Goal: Task Accomplishment & Management: Complete application form

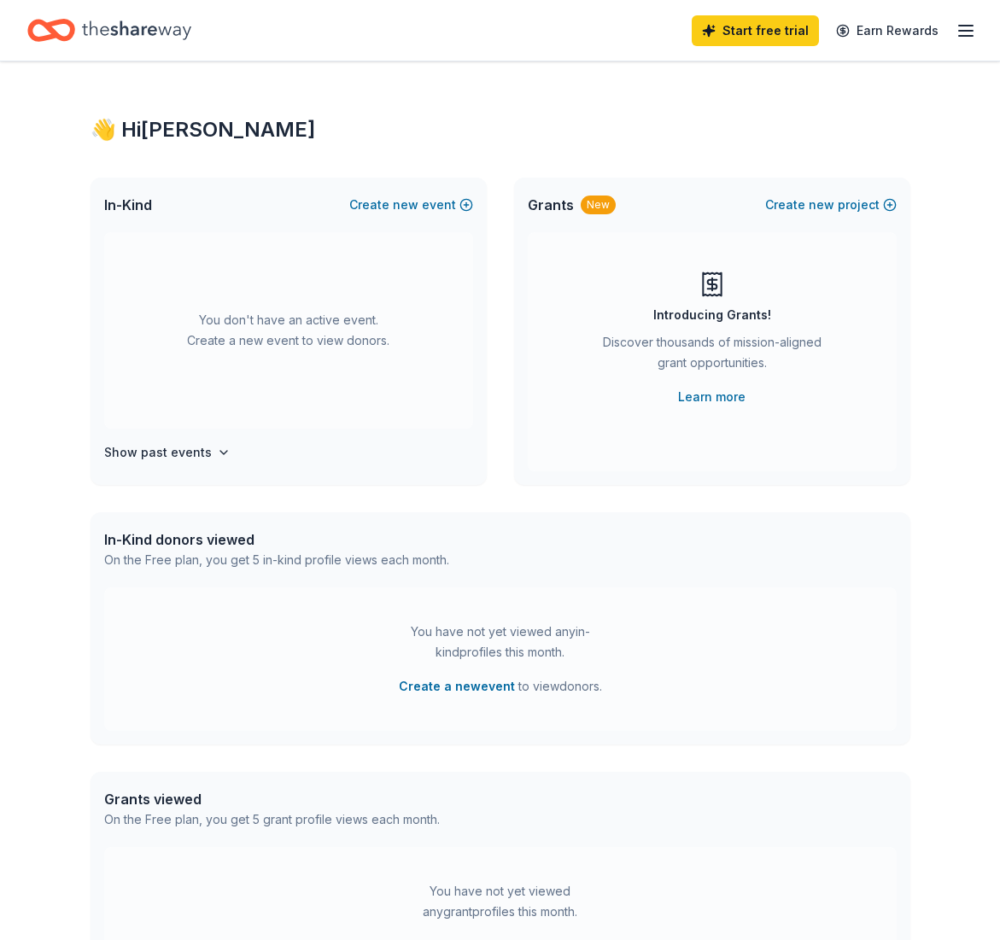
click at [974, 26] on icon "button" at bounding box center [966, 30] width 20 height 20
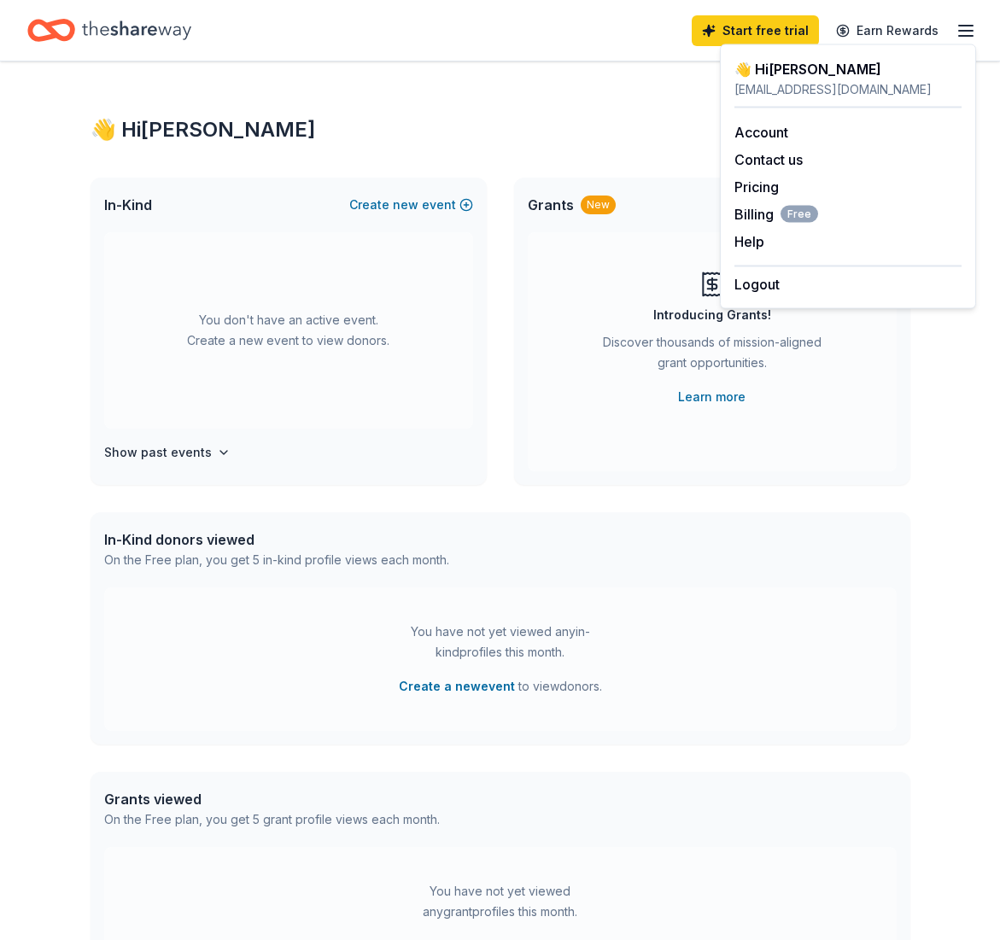
click at [972, 28] on icon "button" at bounding box center [966, 30] width 20 height 20
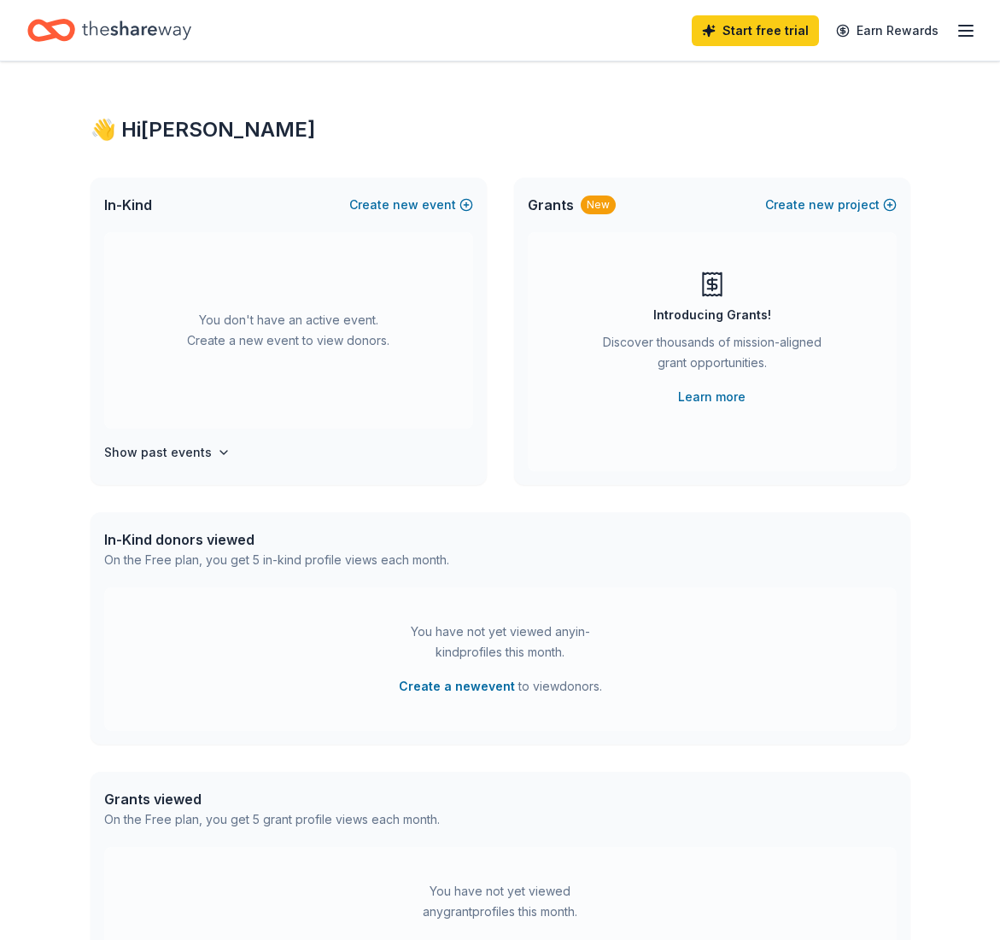
click at [972, 28] on icon "button" at bounding box center [966, 30] width 20 height 20
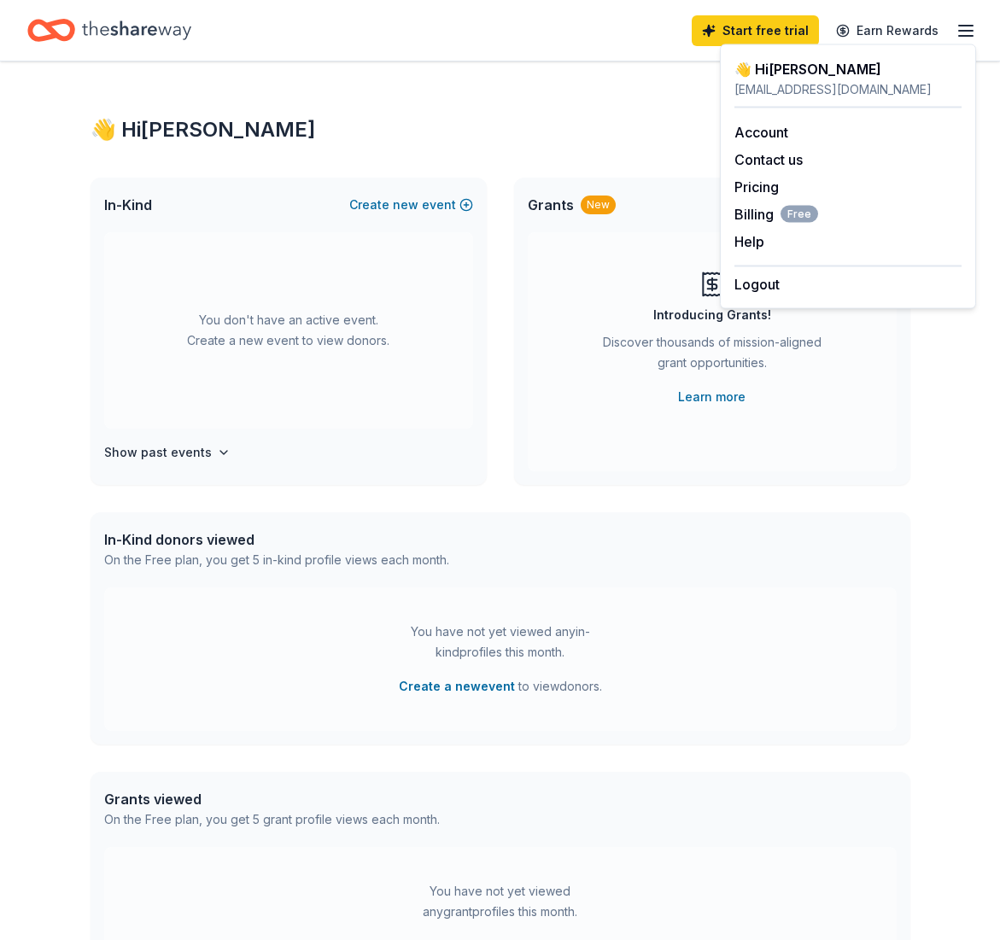
click at [972, 28] on icon "button" at bounding box center [966, 30] width 20 height 20
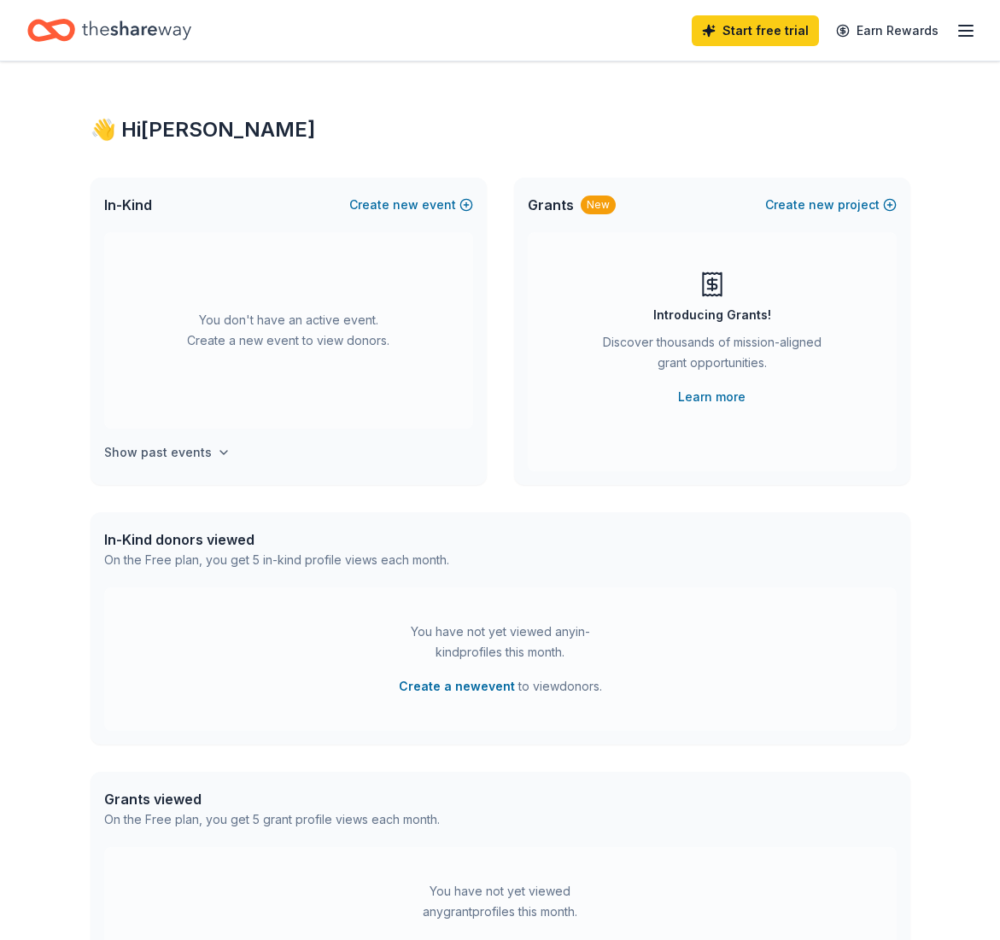
click at [184, 449] on h4 "Show past events" at bounding box center [158, 452] width 108 height 20
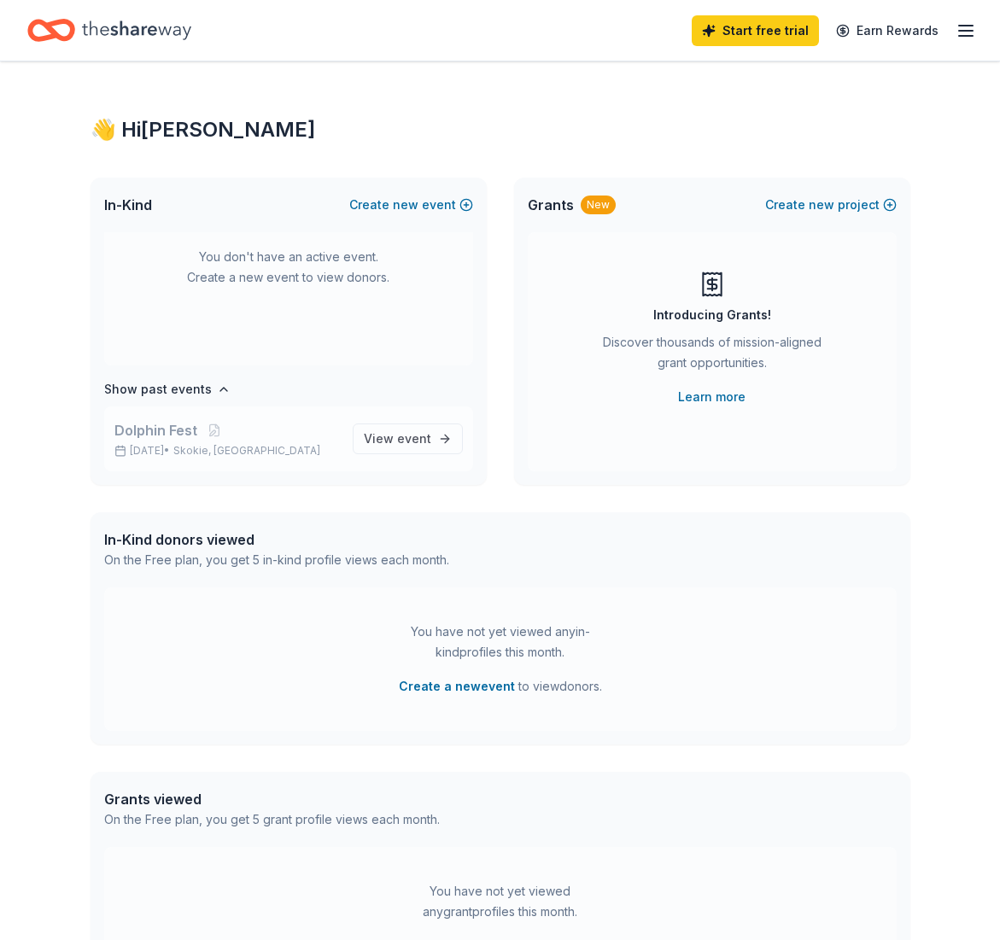
click at [134, 442] on div "Dolphin Fest Feb 26, 2025 • Skokie, IL" at bounding box center [226, 439] width 225 height 38
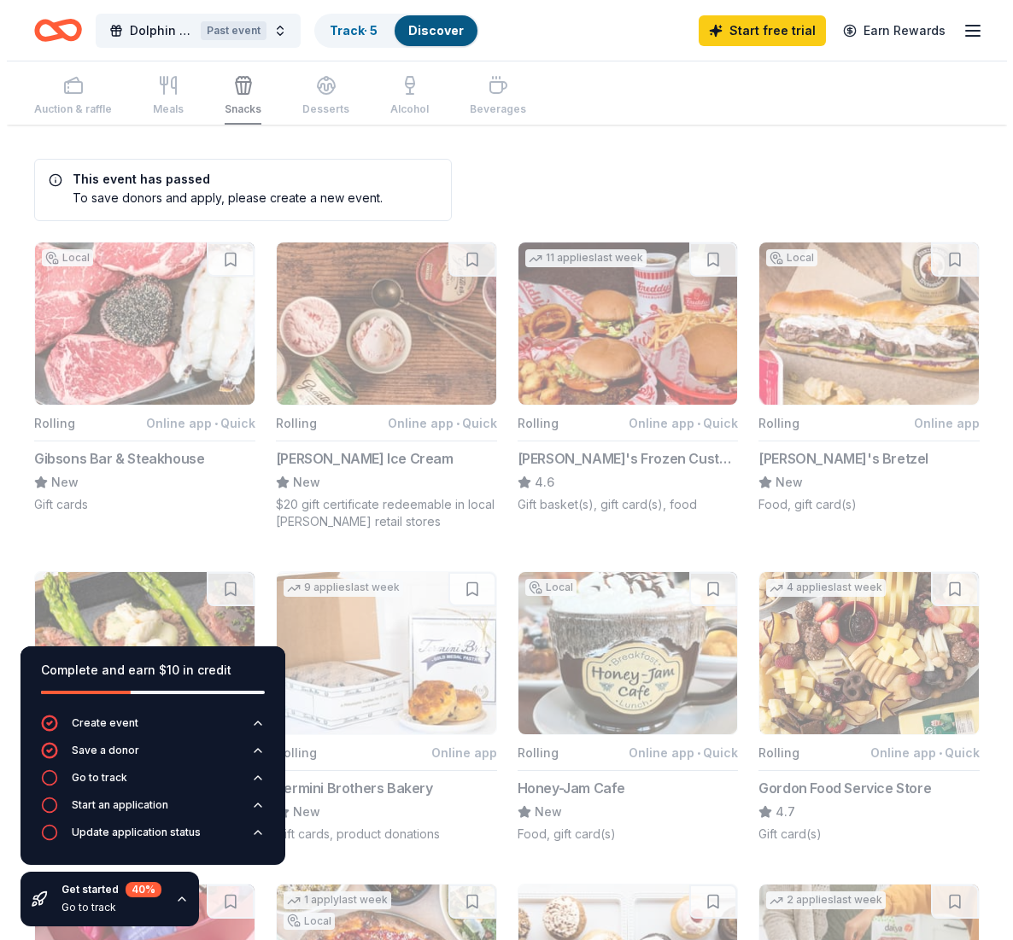
scroll to position [1261, 0]
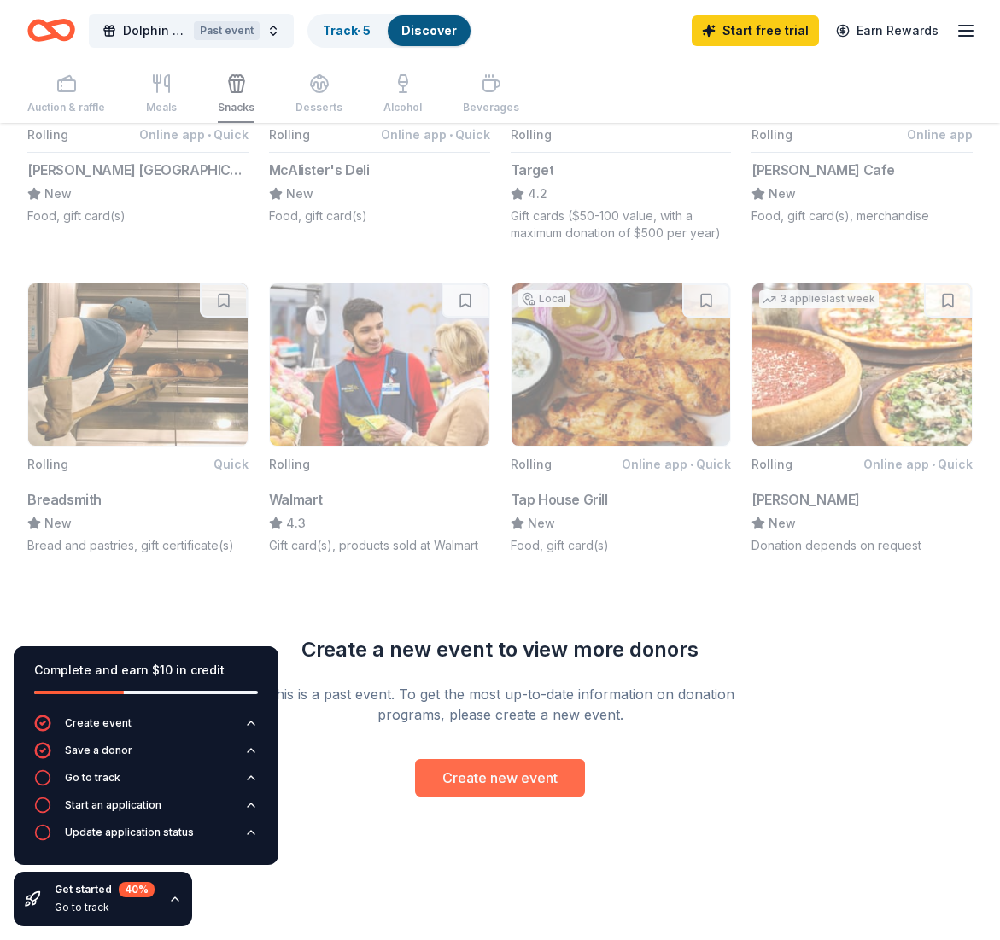
click at [434, 778] on button "Create new event" at bounding box center [500, 778] width 170 height 38
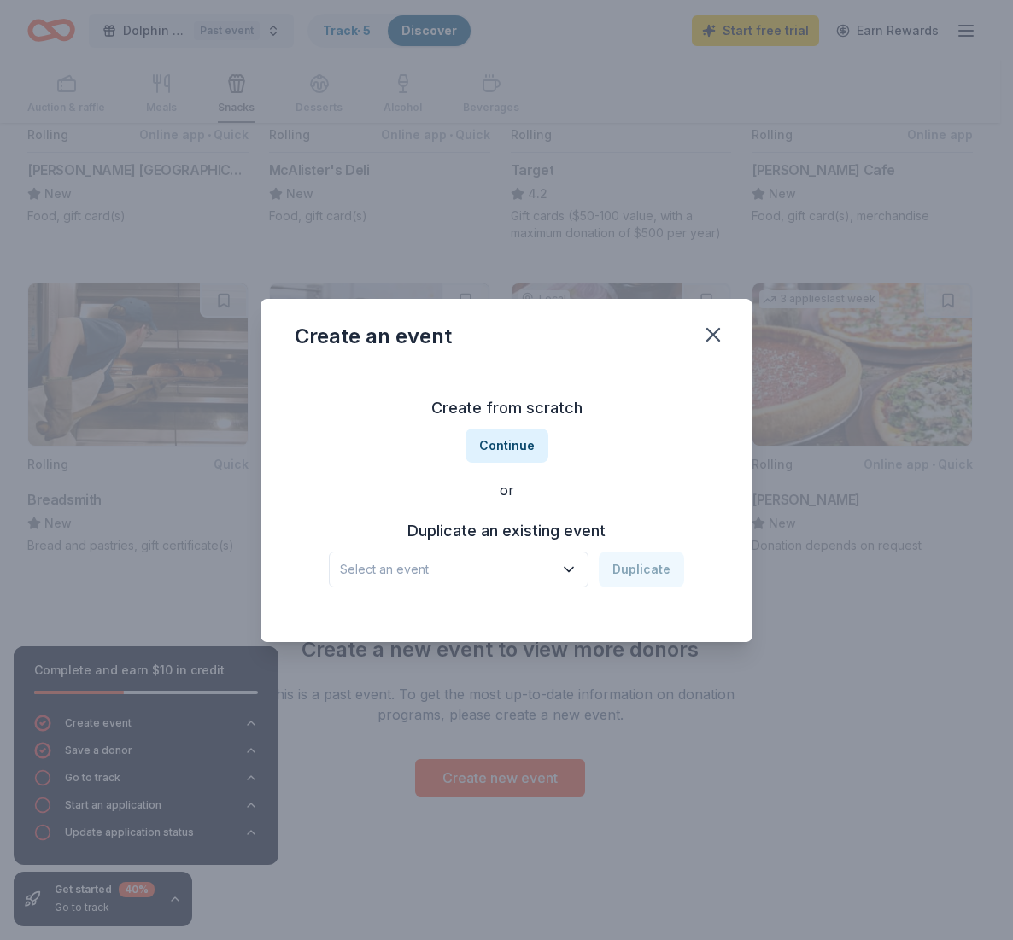
click at [569, 563] on icon "button" at bounding box center [568, 569] width 17 height 17
click at [550, 608] on div "Dolphin Fest Feb 26, 2025 · IL" at bounding box center [460, 626] width 254 height 55
click at [623, 567] on button "Duplicate" at bounding box center [641, 570] width 85 height 36
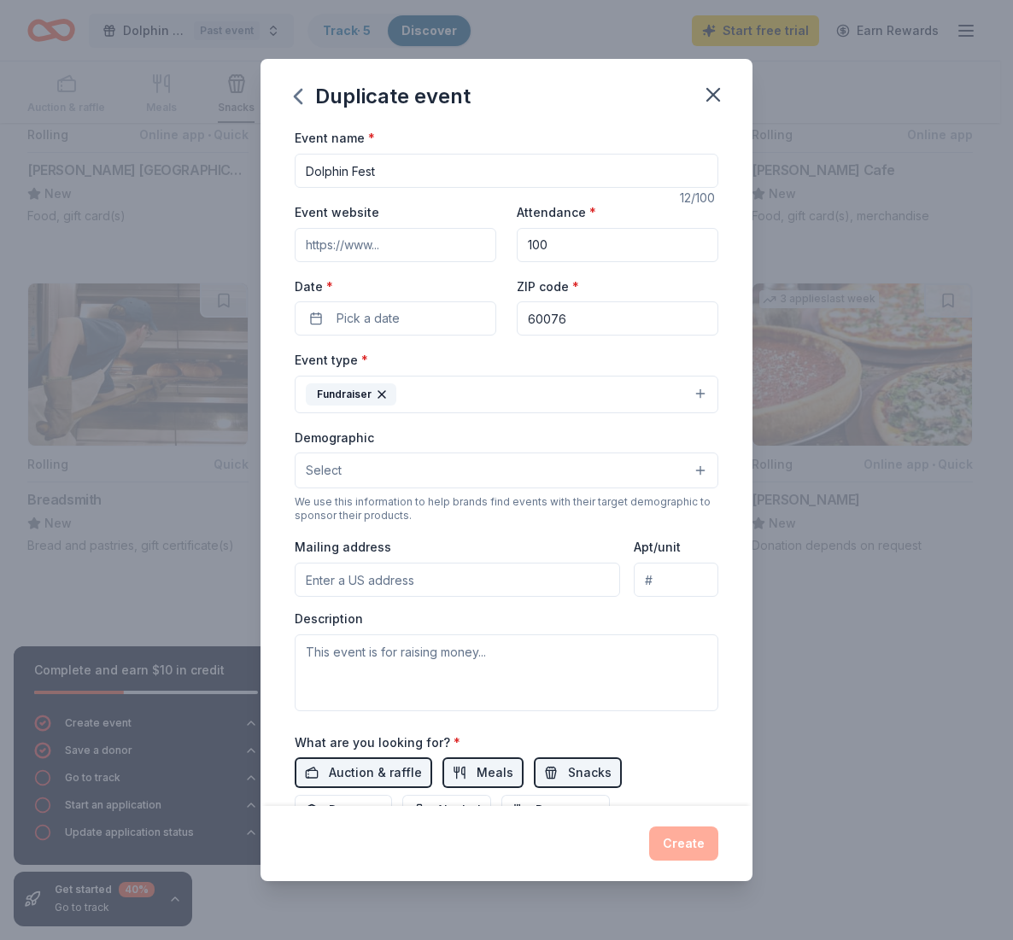
click at [598, 250] on input "100" at bounding box center [618, 245] width 202 height 34
type input "150"
click at [367, 329] on button "Pick a date" at bounding box center [396, 318] width 202 height 34
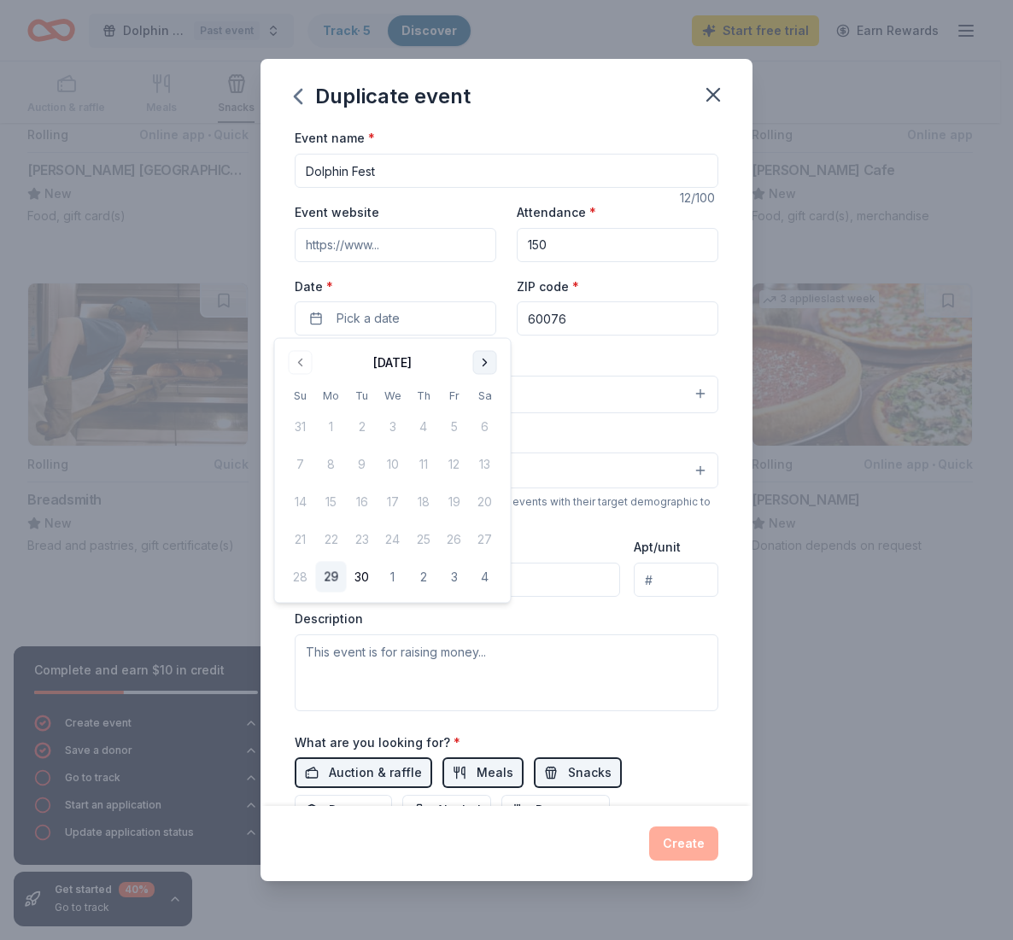
click at [483, 367] on button "Go to next month" at bounding box center [485, 363] width 24 height 24
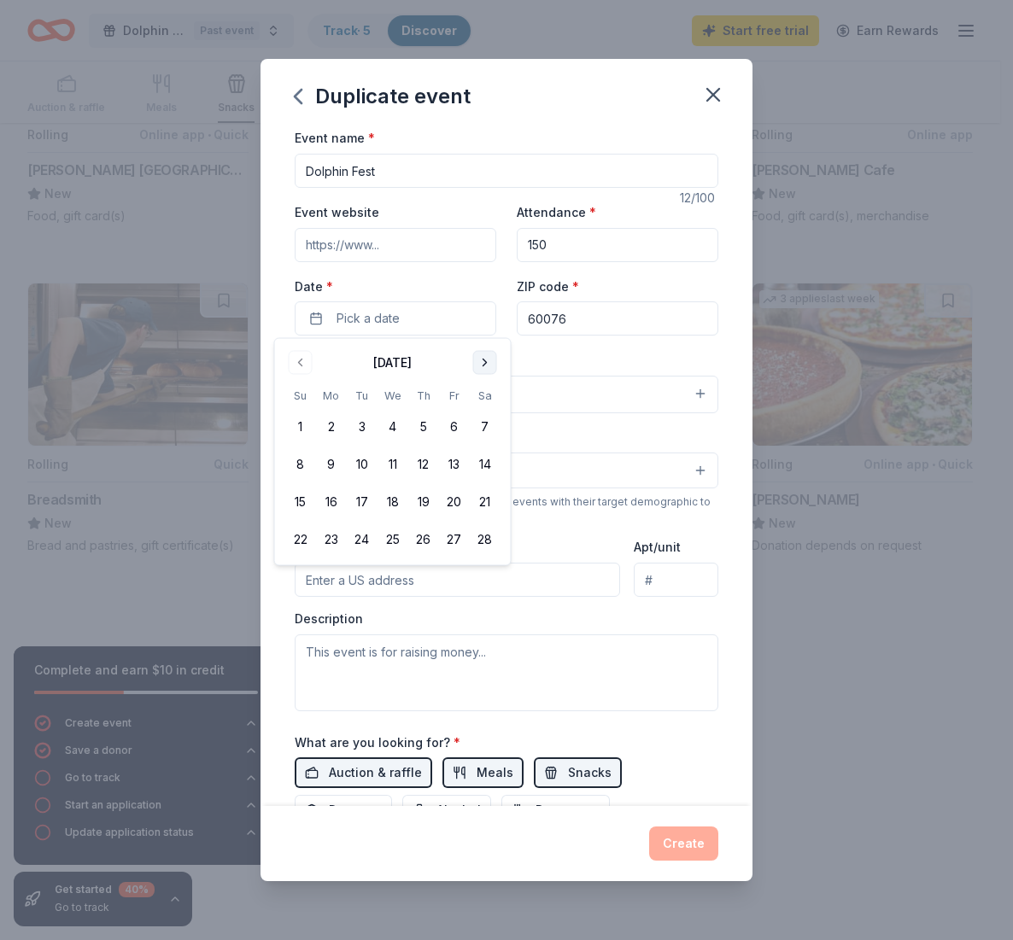
click at [483, 367] on button "Go to next month" at bounding box center [485, 363] width 24 height 24
click at [302, 354] on button "Go to previous month" at bounding box center [301, 363] width 24 height 24
click at [397, 547] on button "25" at bounding box center [392, 539] width 31 height 31
click at [419, 548] on button "26" at bounding box center [423, 539] width 31 height 31
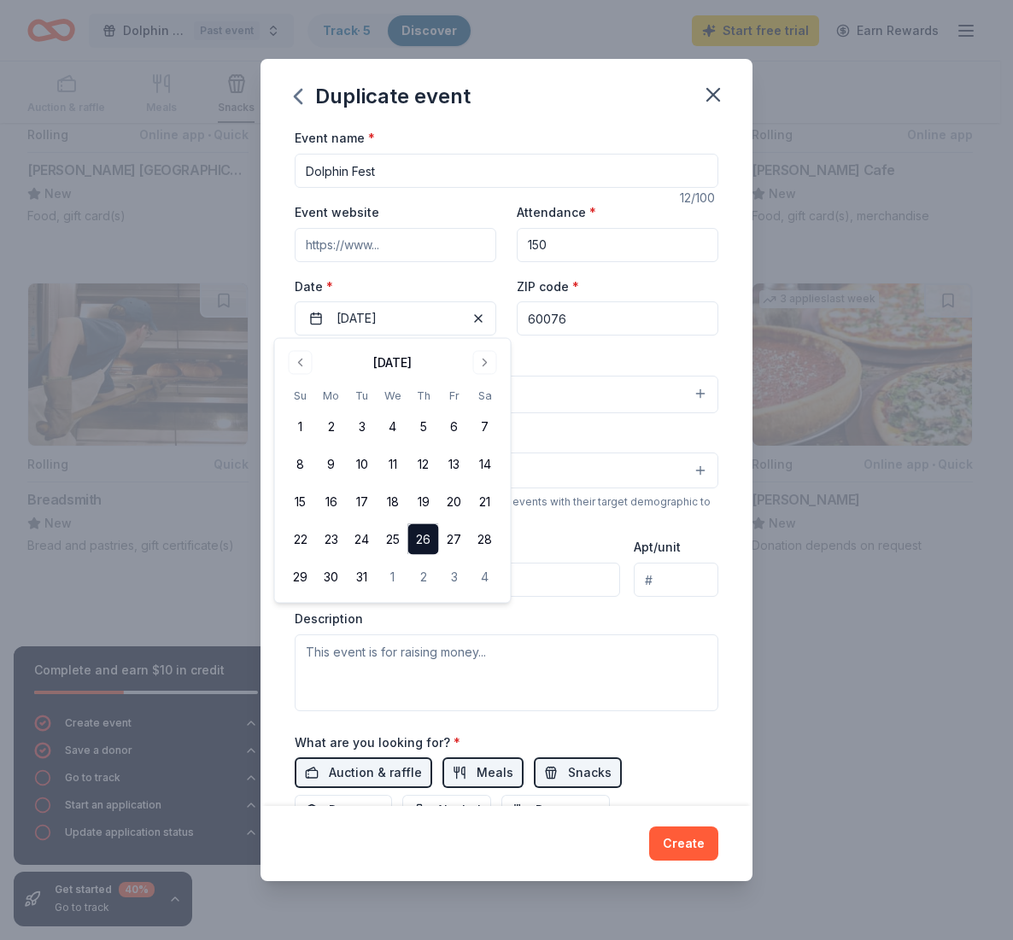
click at [417, 547] on button "26" at bounding box center [423, 539] width 31 height 31
click at [397, 542] on button "25" at bounding box center [392, 539] width 31 height 31
click at [638, 358] on div "Event type * Fundraiser" at bounding box center [507, 381] width 424 height 64
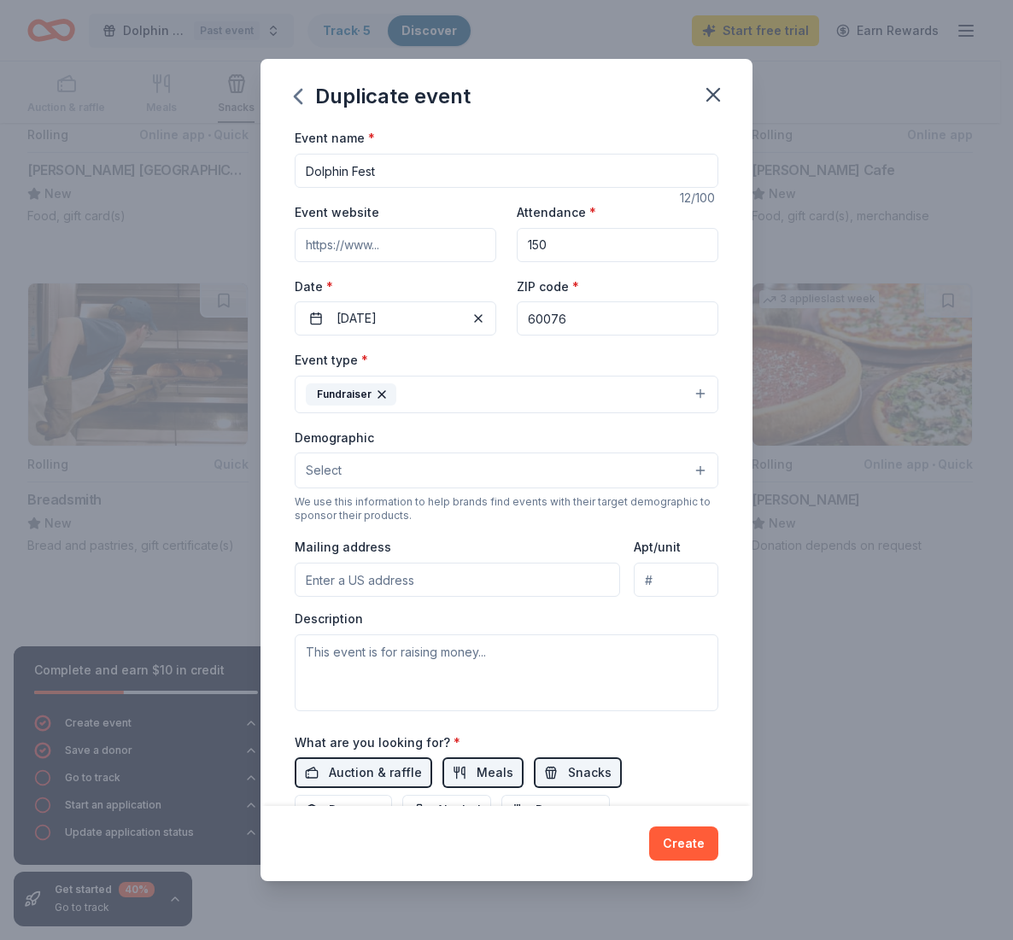
scroll to position [93, 0]
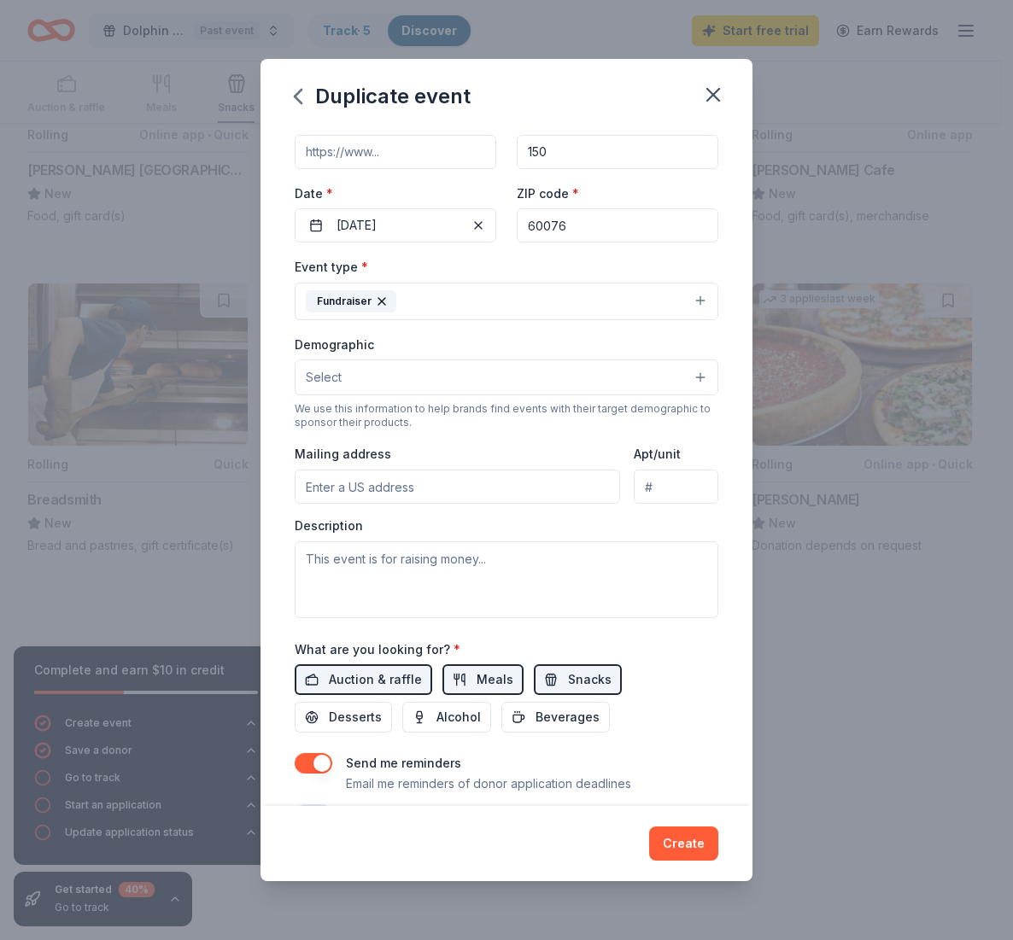
click at [490, 369] on button "Select" at bounding box center [507, 378] width 424 height 36
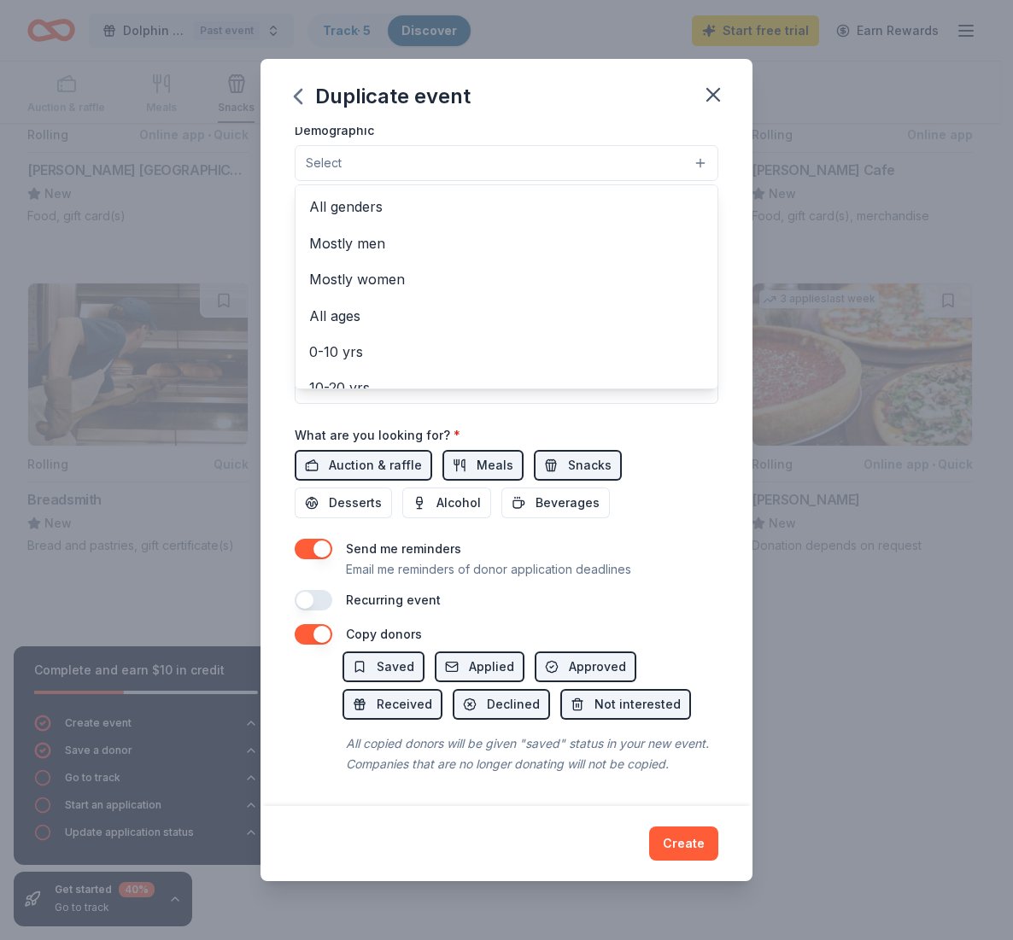
scroll to position [0, 0]
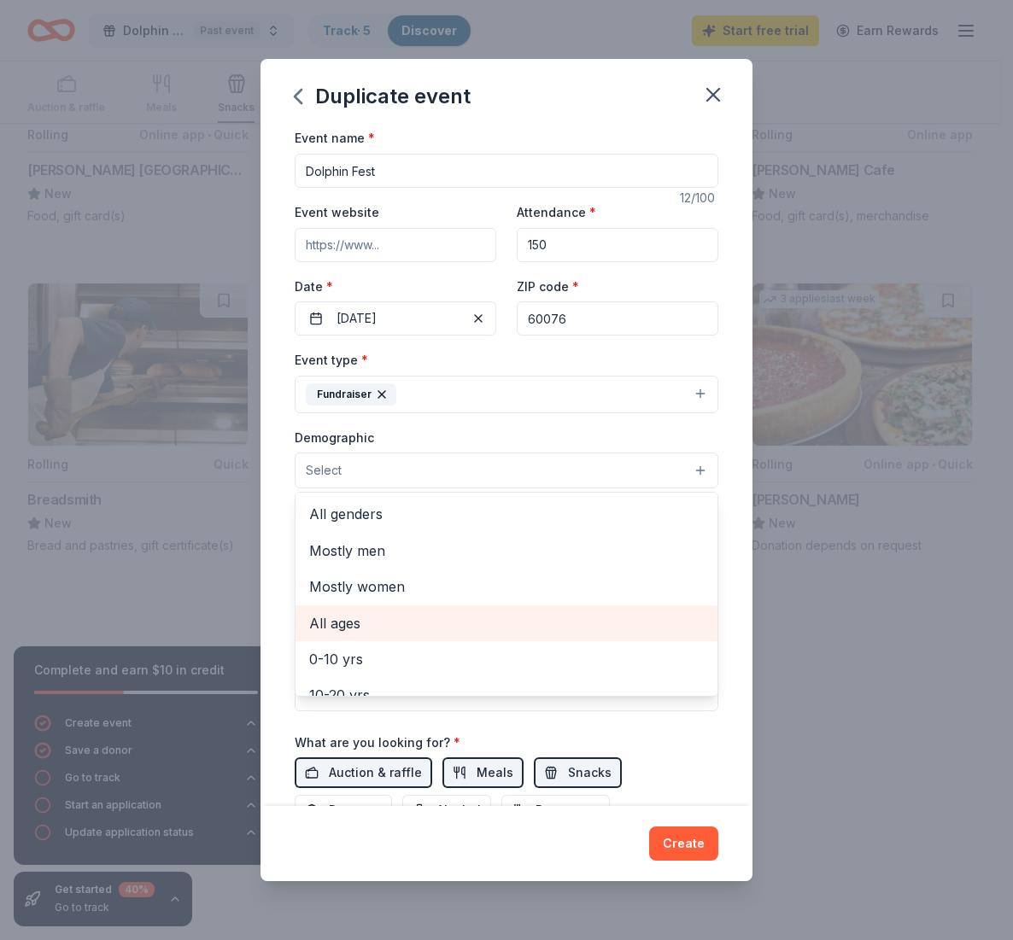
click at [461, 612] on span "All ages" at bounding box center [506, 623] width 395 height 22
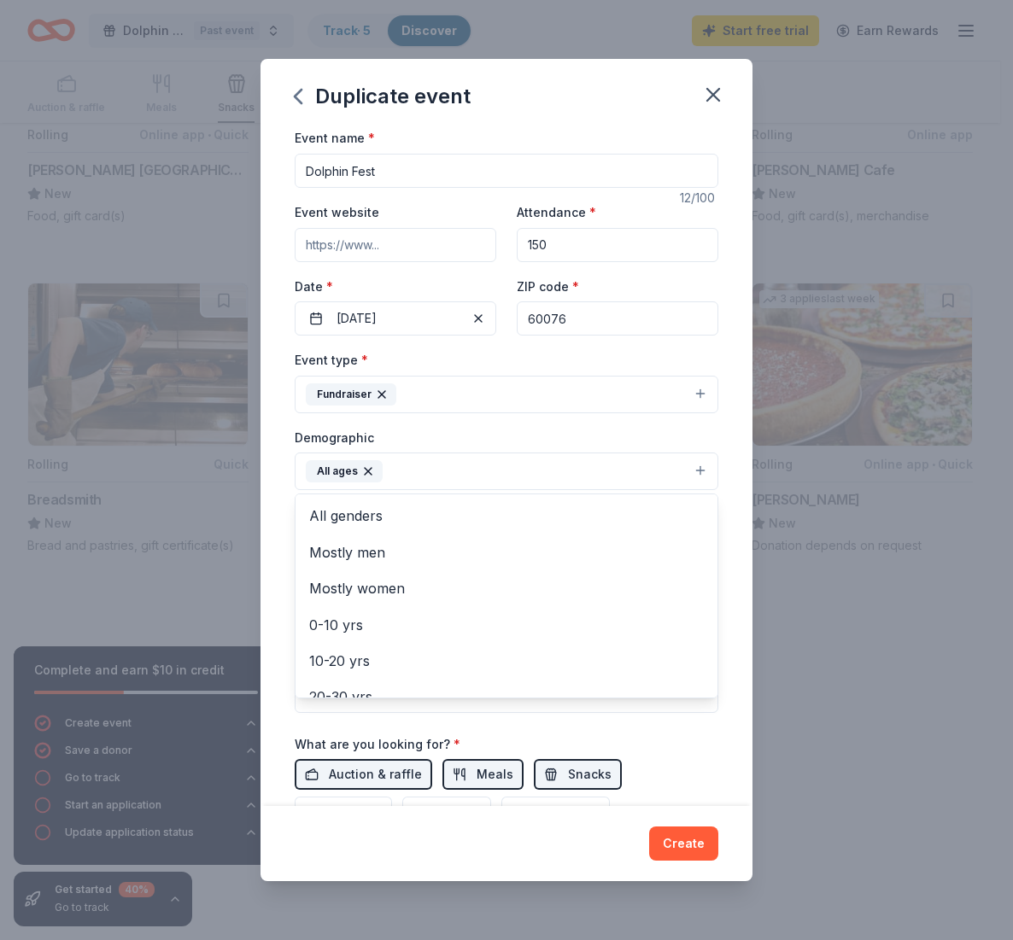
click at [728, 523] on div "Event name * Dolphin Fest 12 /100 Event website Attendance * 150 Date * 03/25/2…" at bounding box center [506, 466] width 492 height 678
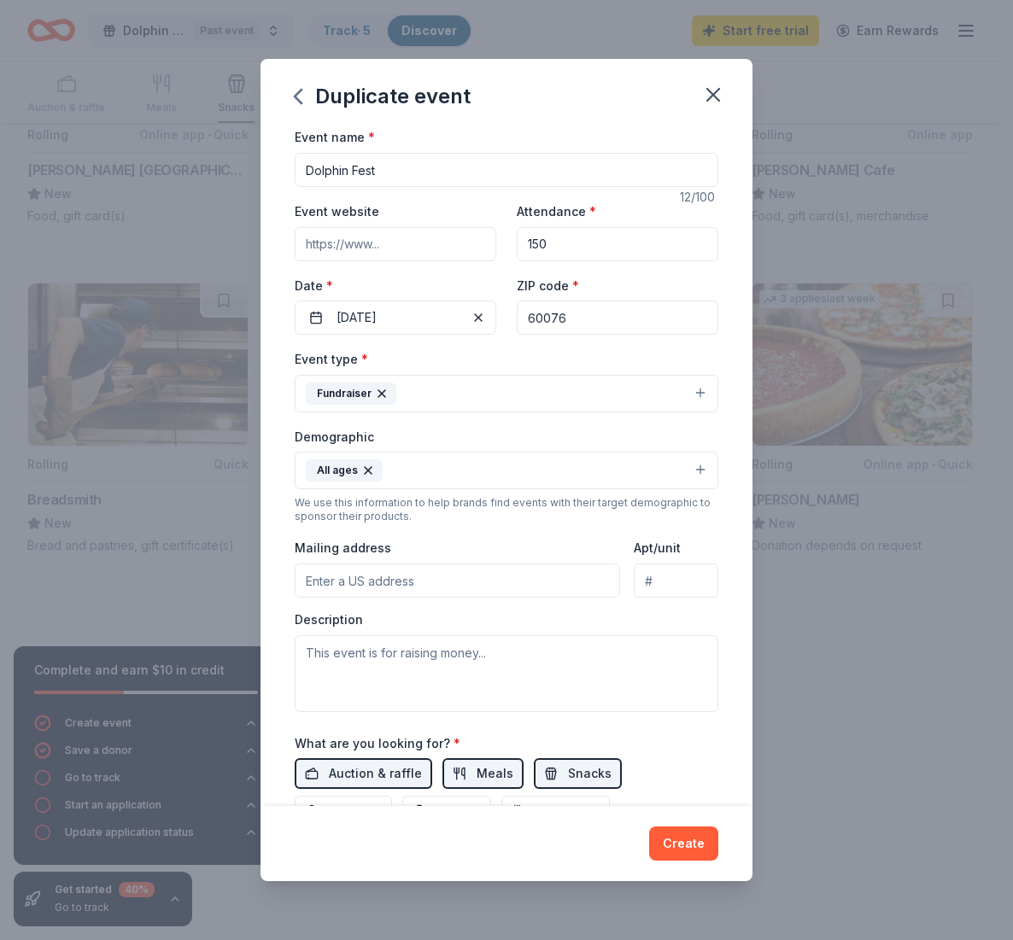
scroll to position [61, 0]
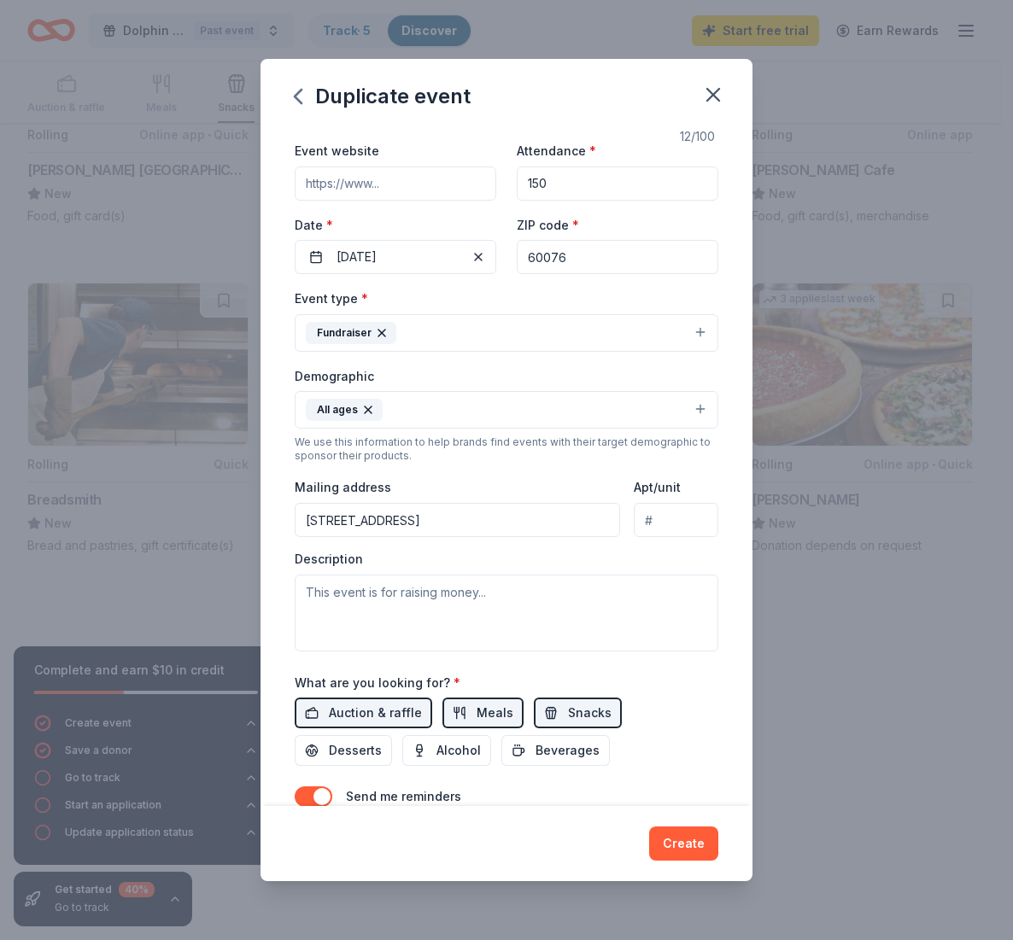
type input "9040 Kostner Avenue, Skokie, IL, 60076"
click at [547, 623] on textarea at bounding box center [507, 613] width 424 height 77
paste textarea "The PTA is hosting an annual fundraiser consisting of a game night for students…"
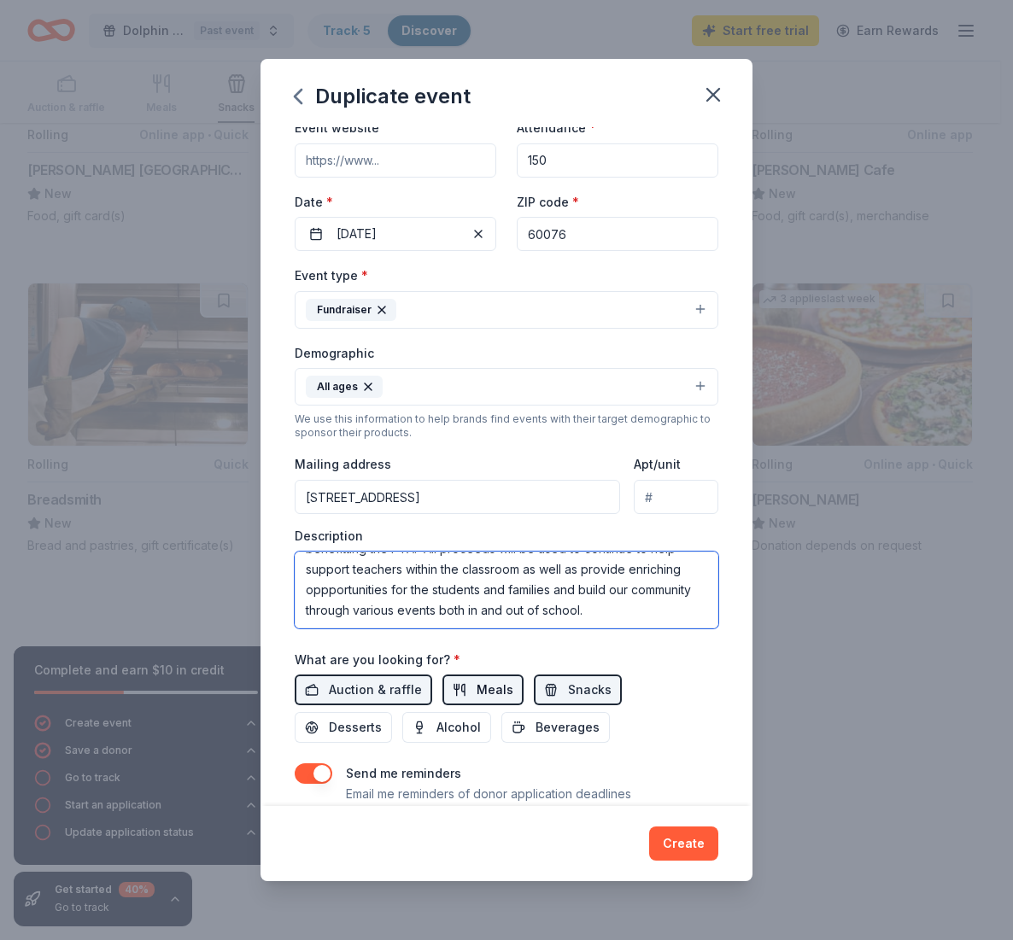
scroll to position [189, 0]
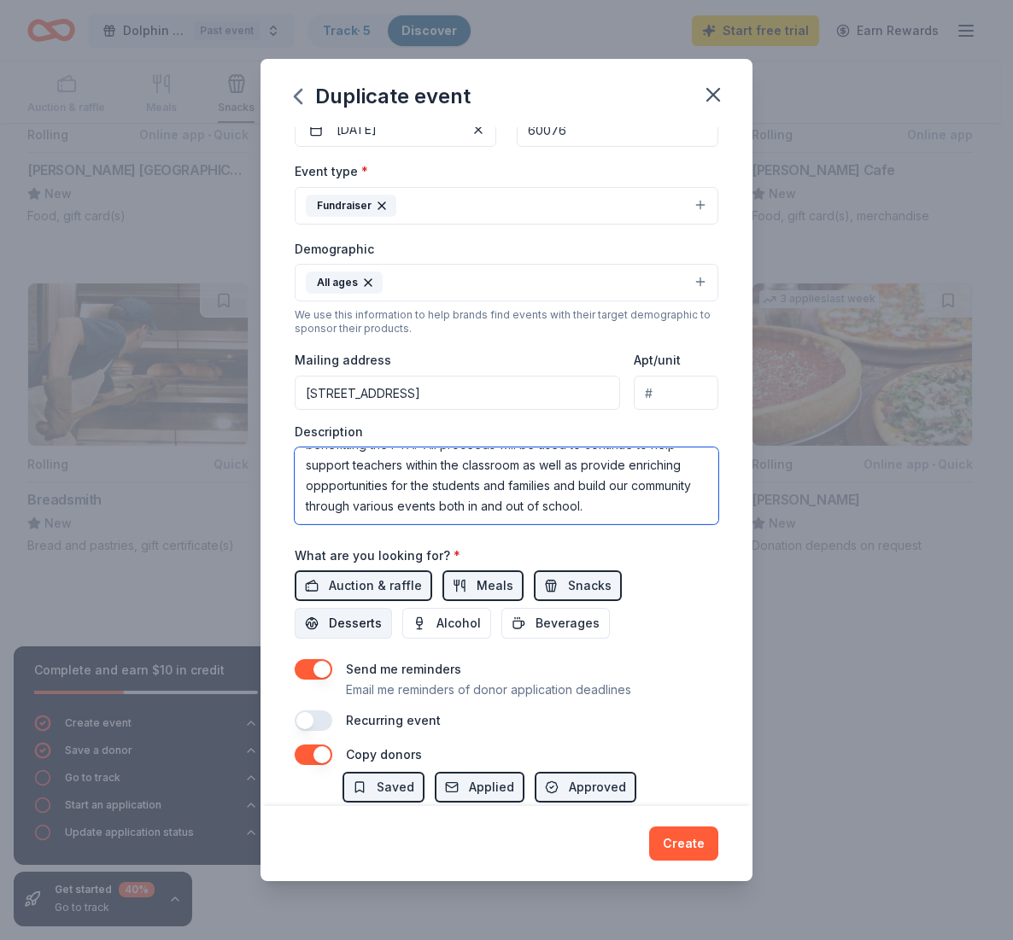
type textarea "The PTA is hosting an annual fundraiser consisting of a game night for students…"
click at [379, 623] on span "Desserts" at bounding box center [355, 623] width 53 height 20
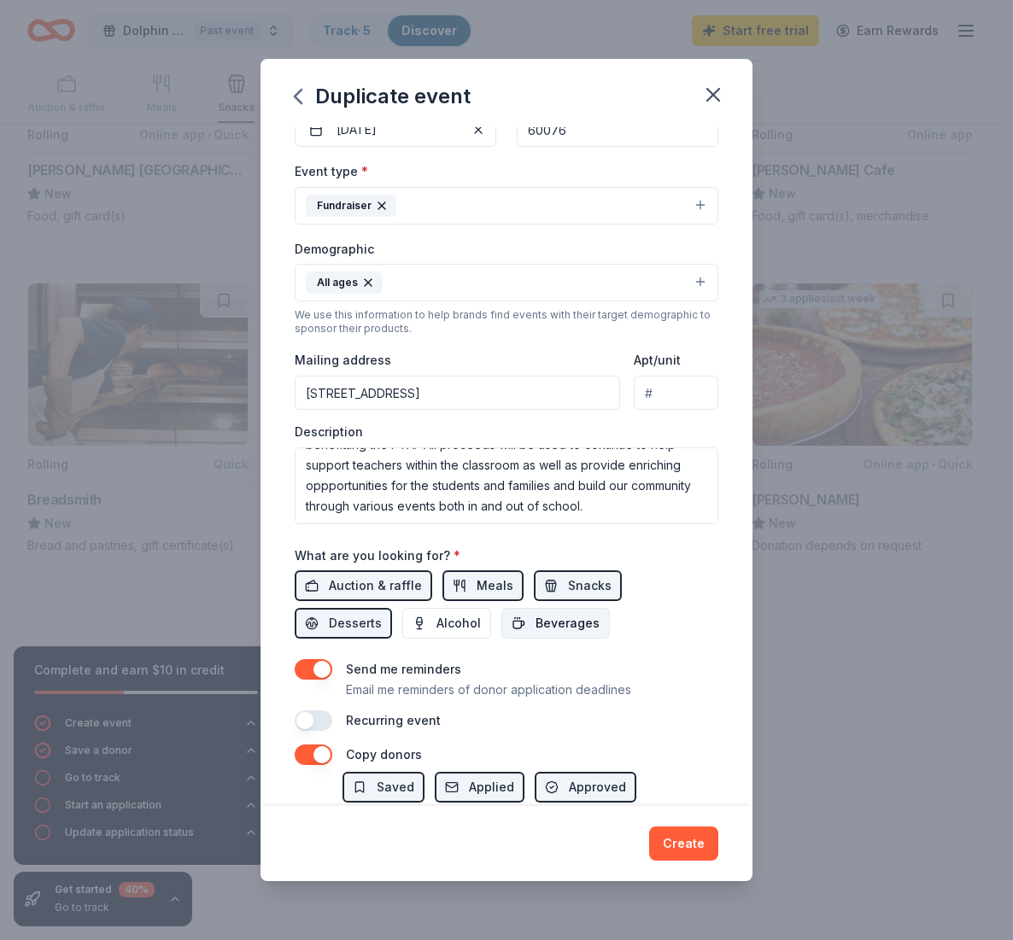
click at [561, 621] on span "Beverages" at bounding box center [567, 623] width 64 height 20
click at [323, 668] on button "button" at bounding box center [314, 669] width 38 height 20
click at [322, 757] on button "button" at bounding box center [314, 755] width 38 height 20
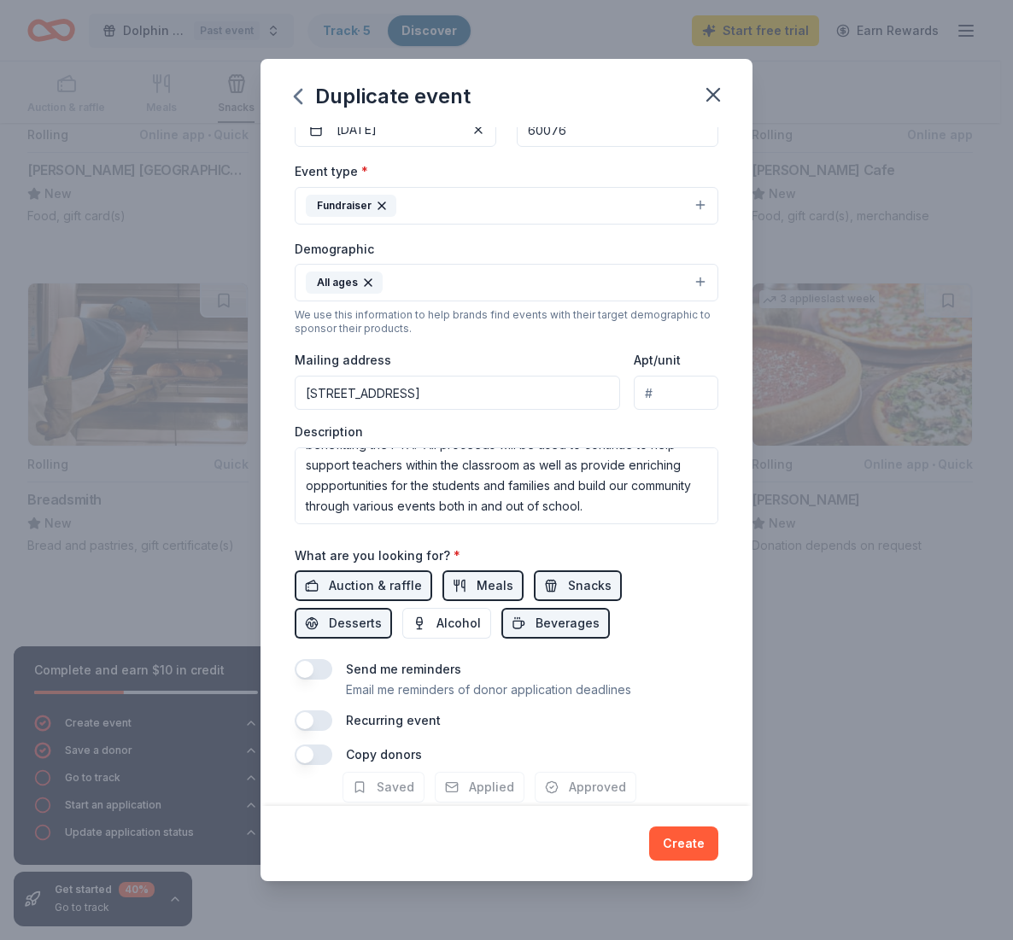
click at [322, 757] on button "button" at bounding box center [314, 755] width 38 height 20
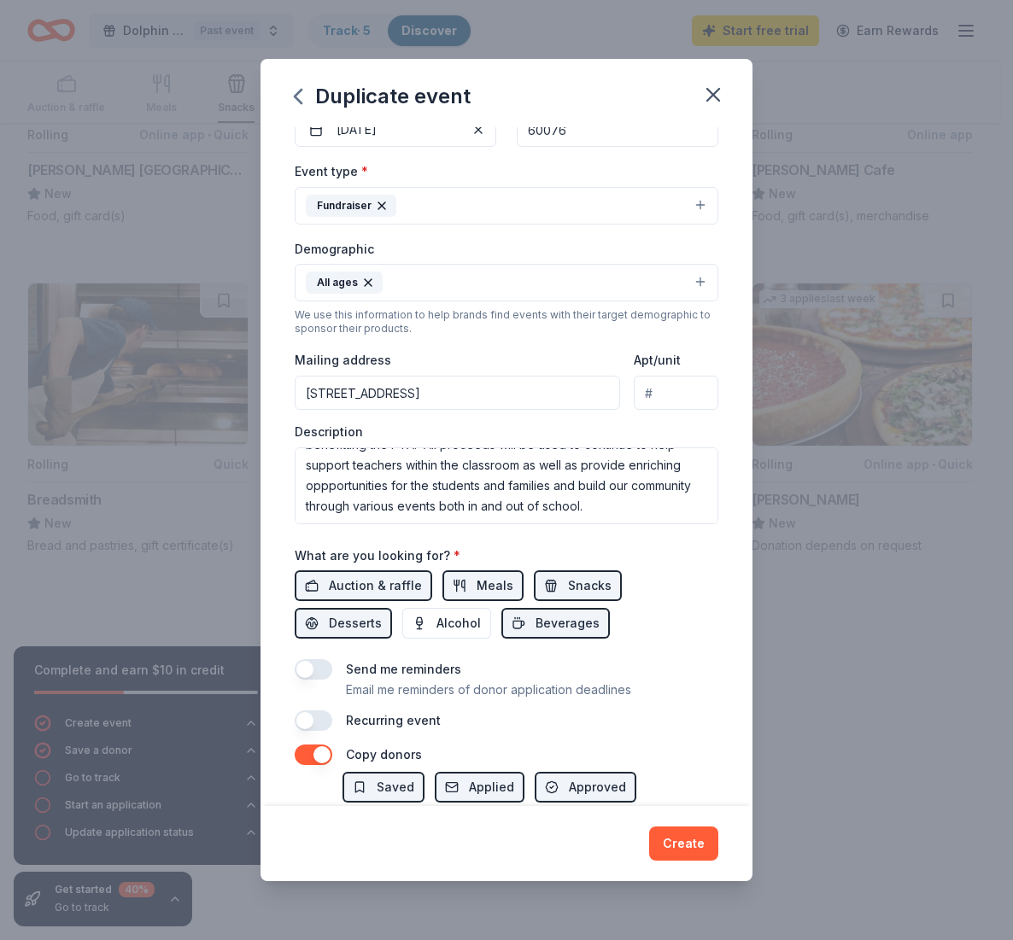
click at [322, 757] on button "button" at bounding box center [314, 755] width 38 height 20
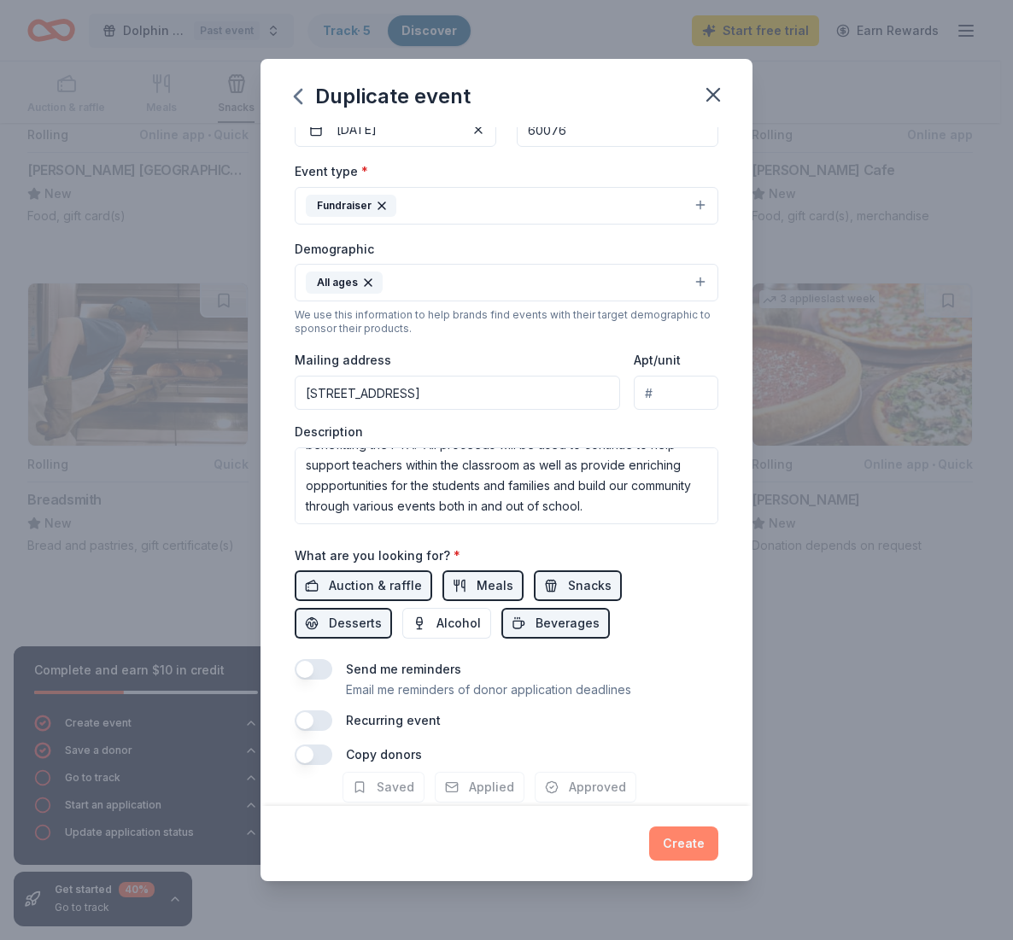
click at [676, 851] on button "Create" at bounding box center [683, 844] width 69 height 34
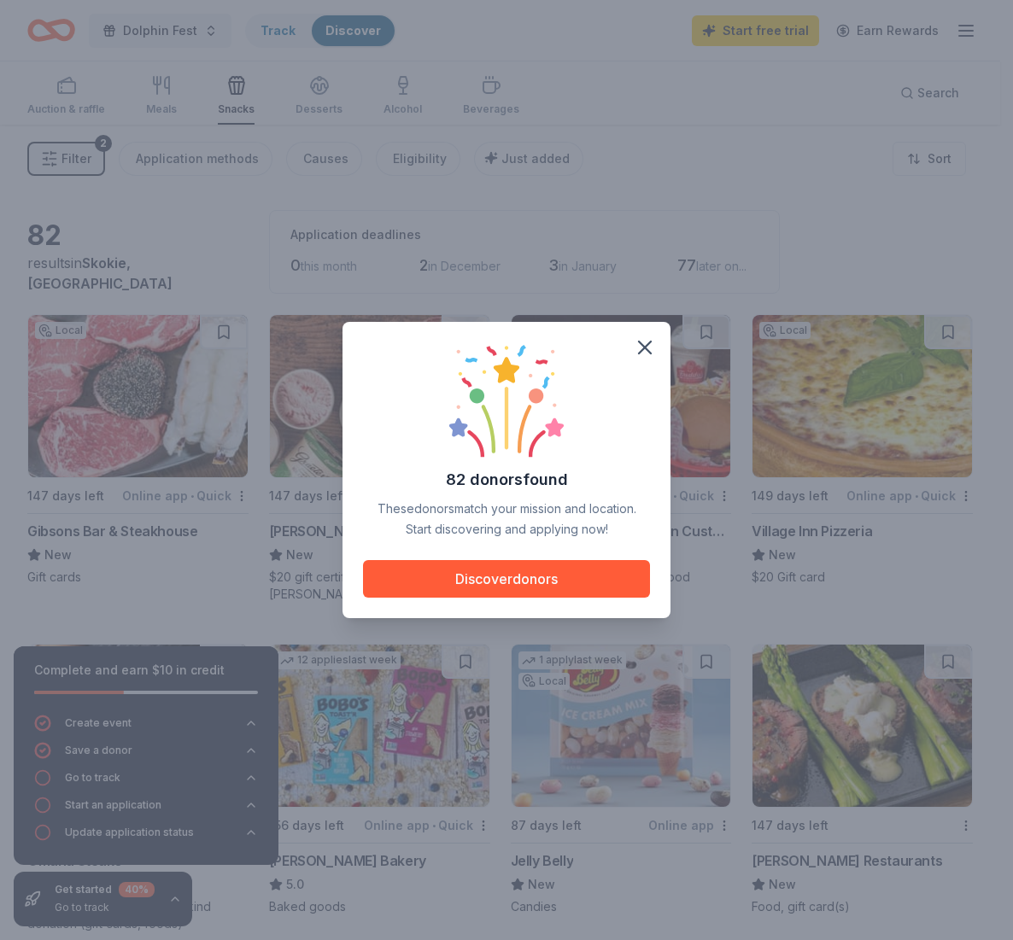
click at [447, 586] on button "Discover donors" at bounding box center [506, 579] width 287 height 38
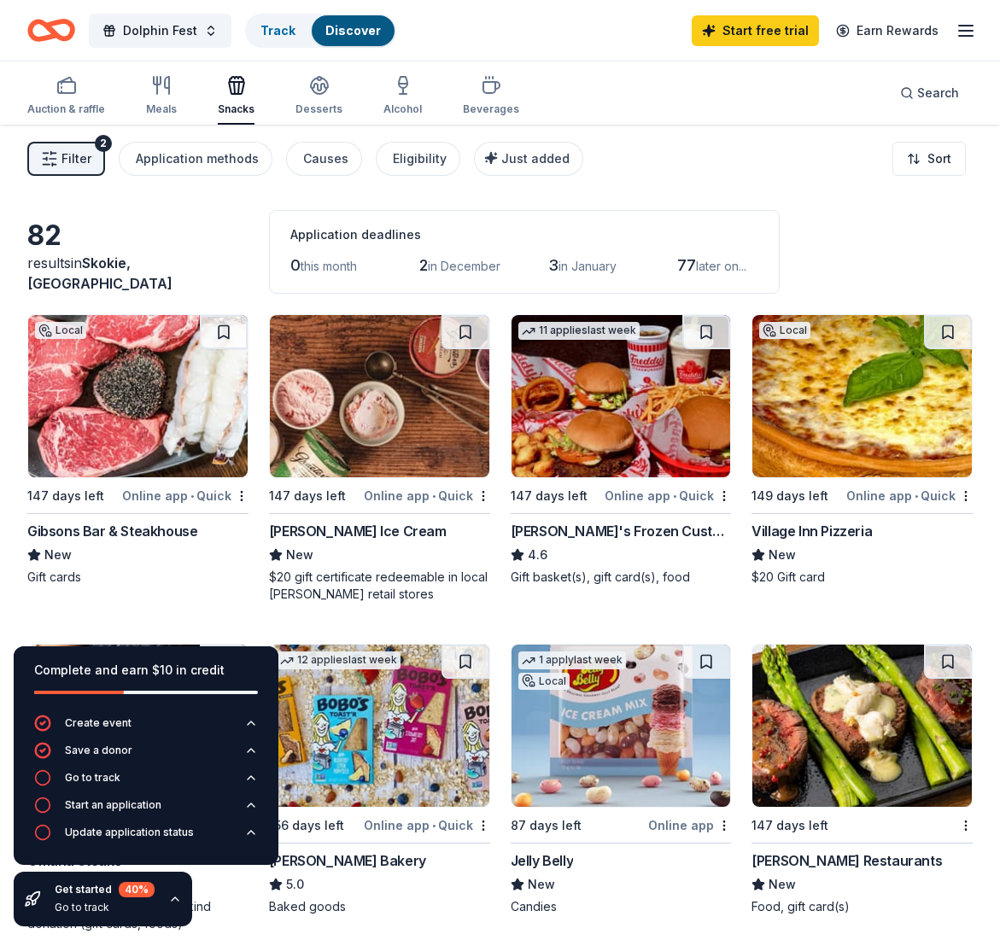
click at [601, 408] on img at bounding box center [621, 396] width 219 height 162
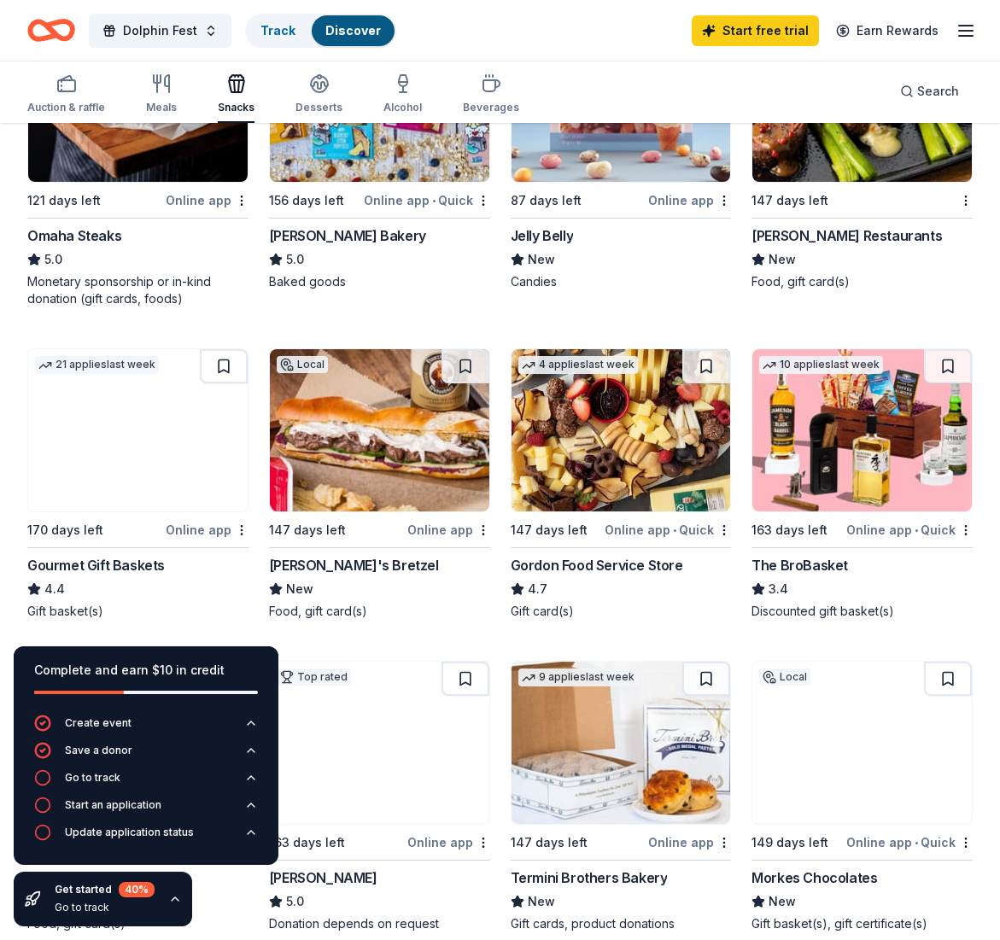
scroll to position [703, 0]
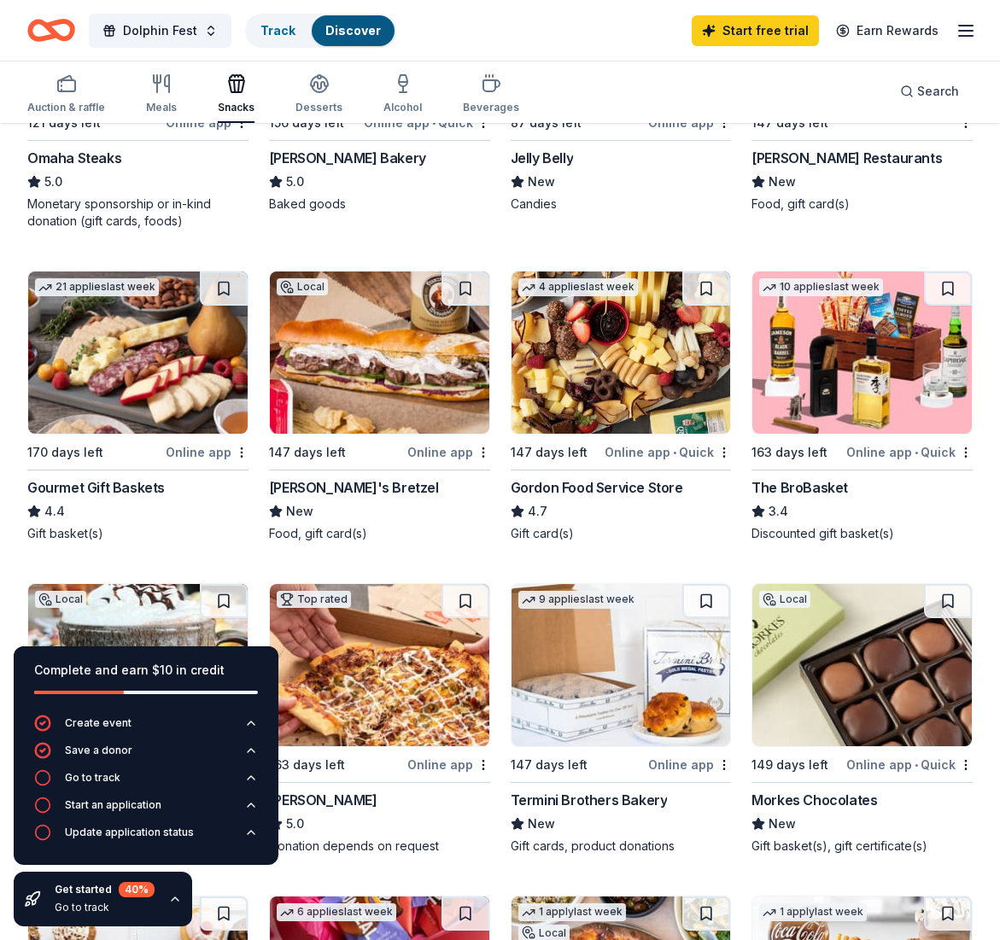
click at [168, 403] on img at bounding box center [137, 353] width 219 height 162
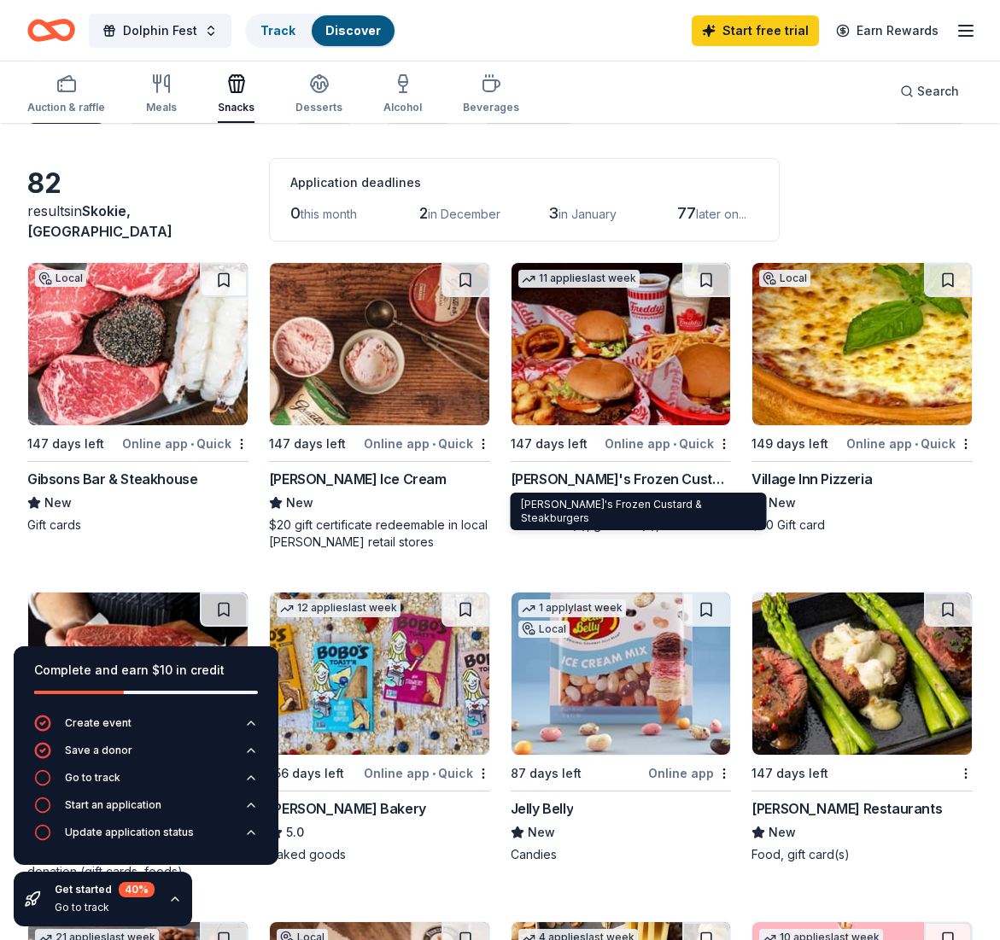
scroll to position [0, 0]
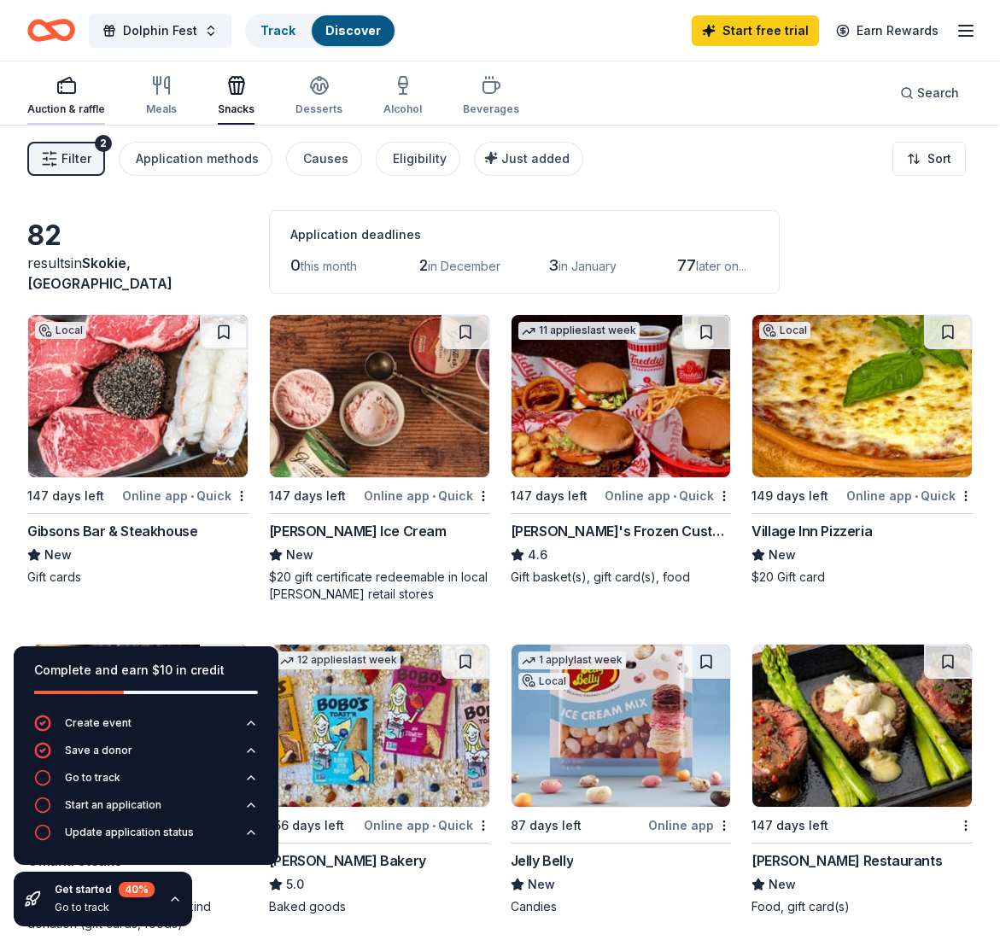
click at [53, 106] on div "Auction & raffle" at bounding box center [66, 109] width 78 height 14
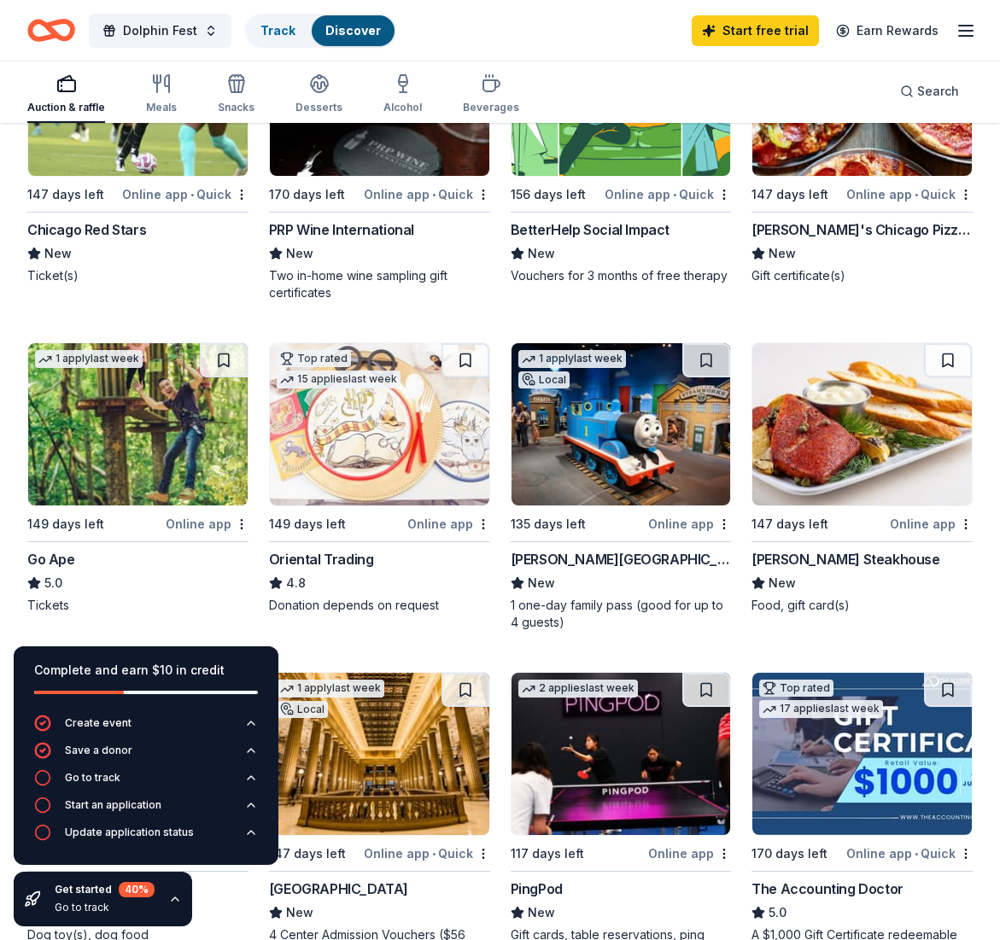
scroll to position [396, 0]
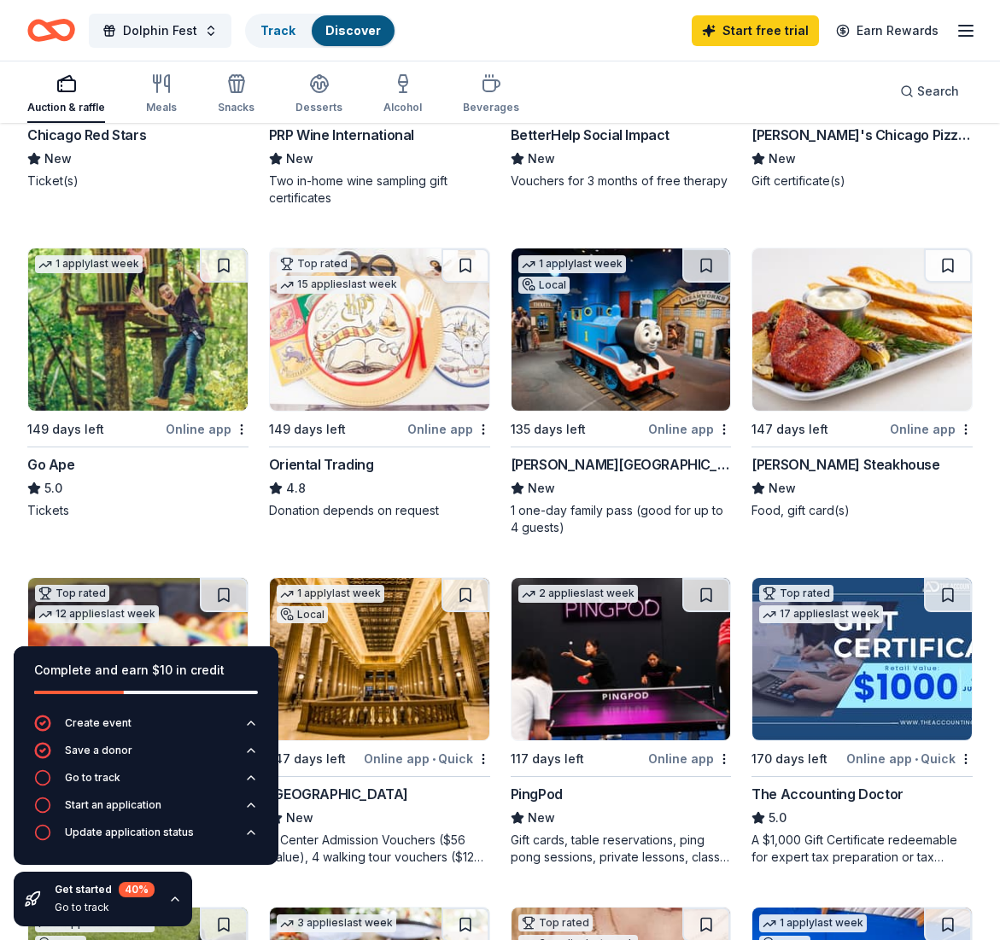
click at [149, 351] on img at bounding box center [137, 330] width 219 height 162
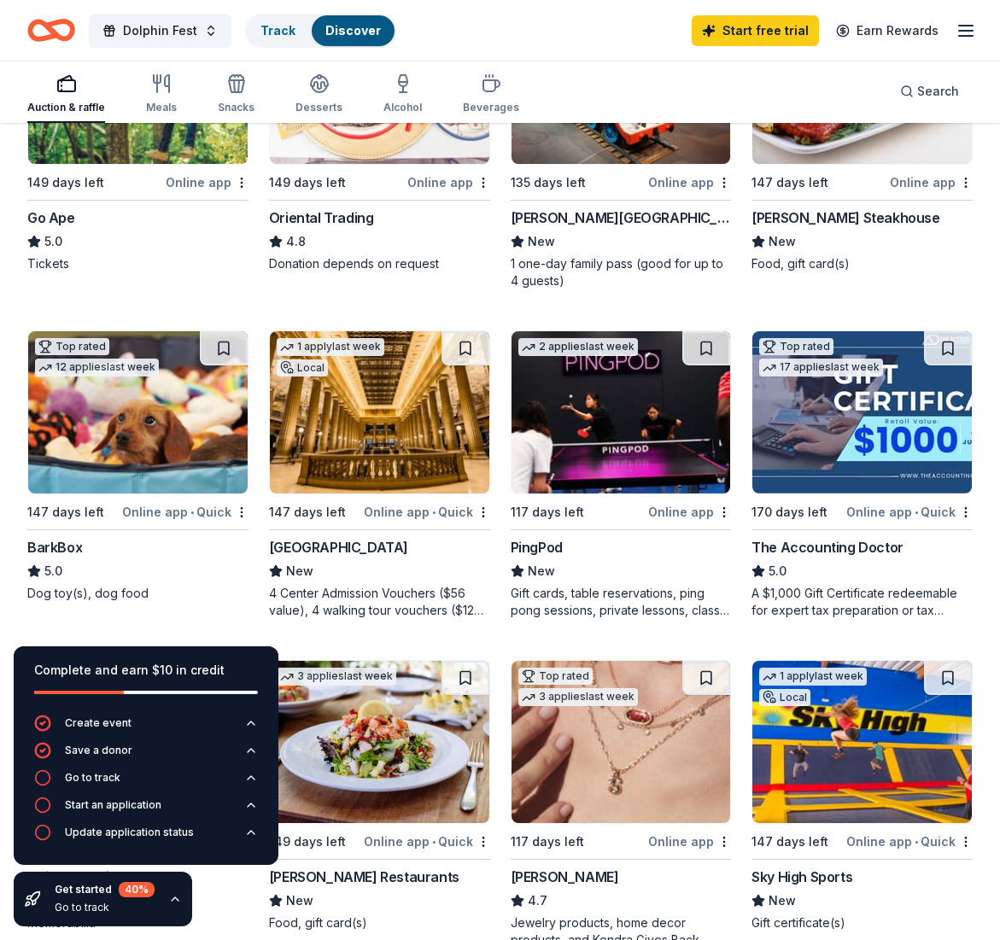
scroll to position [732, 0]
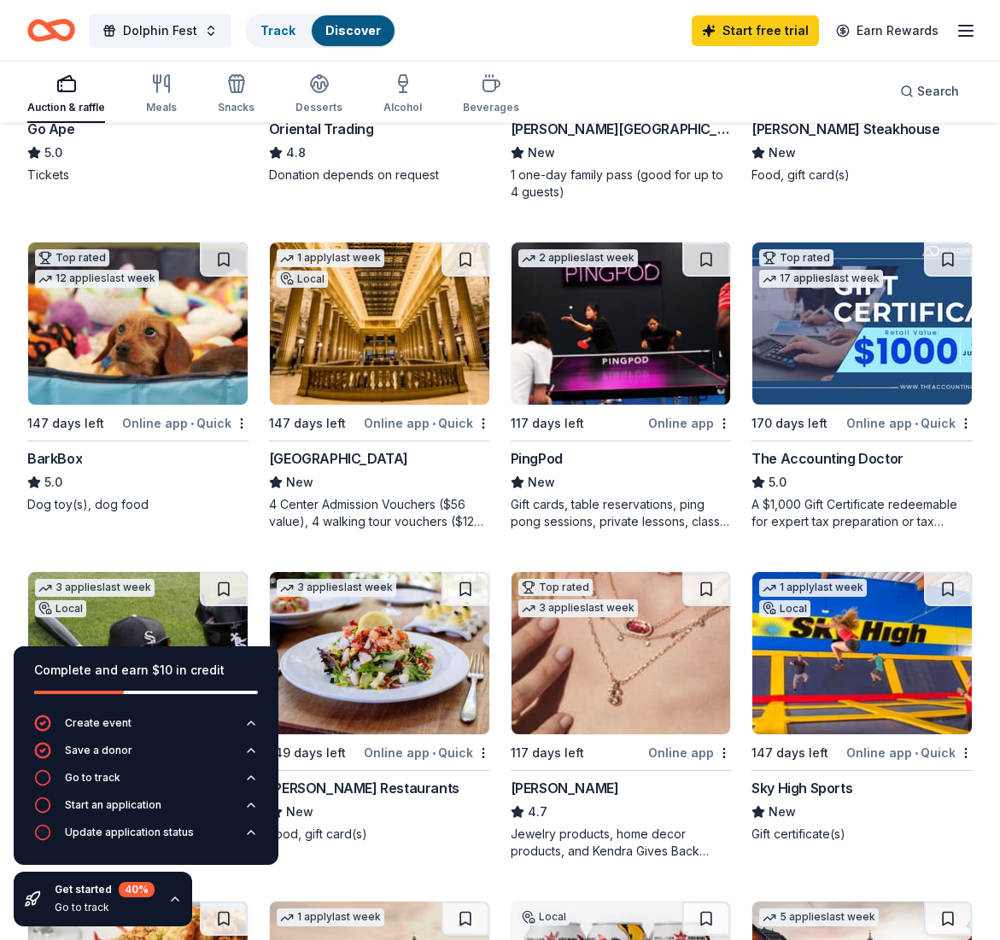
click at [406, 345] on img at bounding box center [379, 324] width 219 height 162
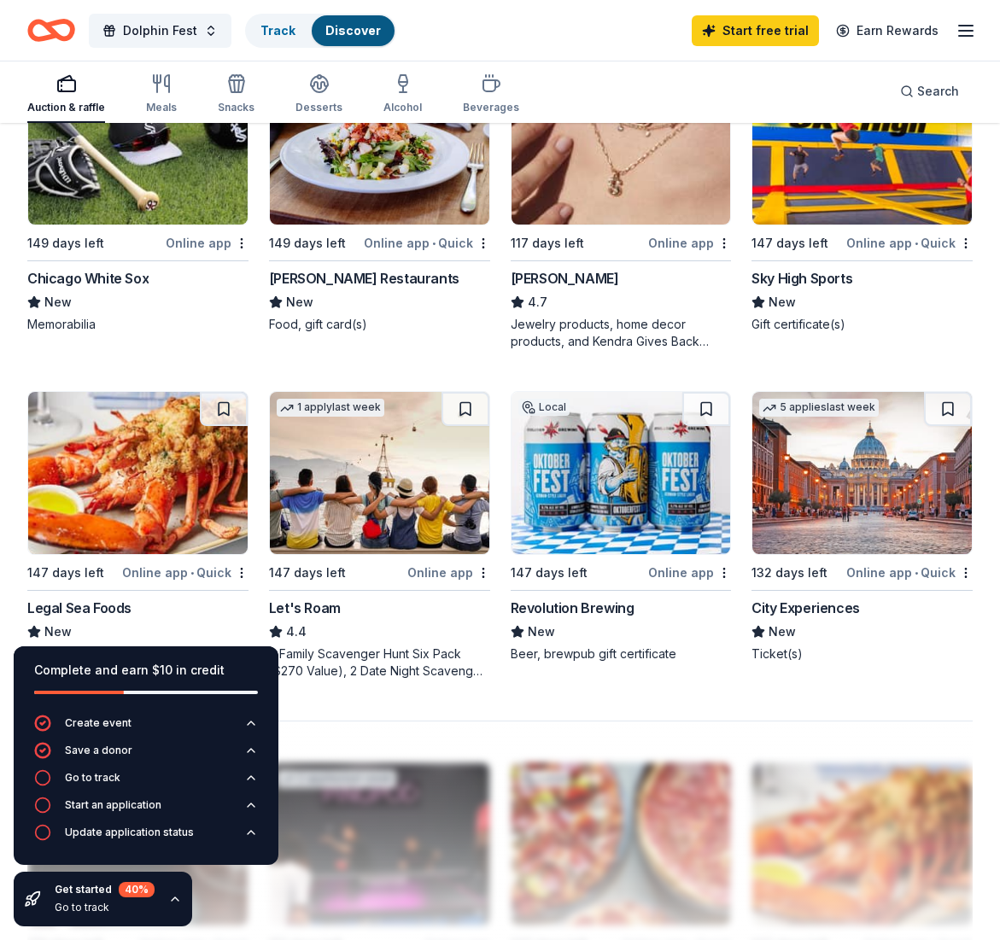
scroll to position [1271, 0]
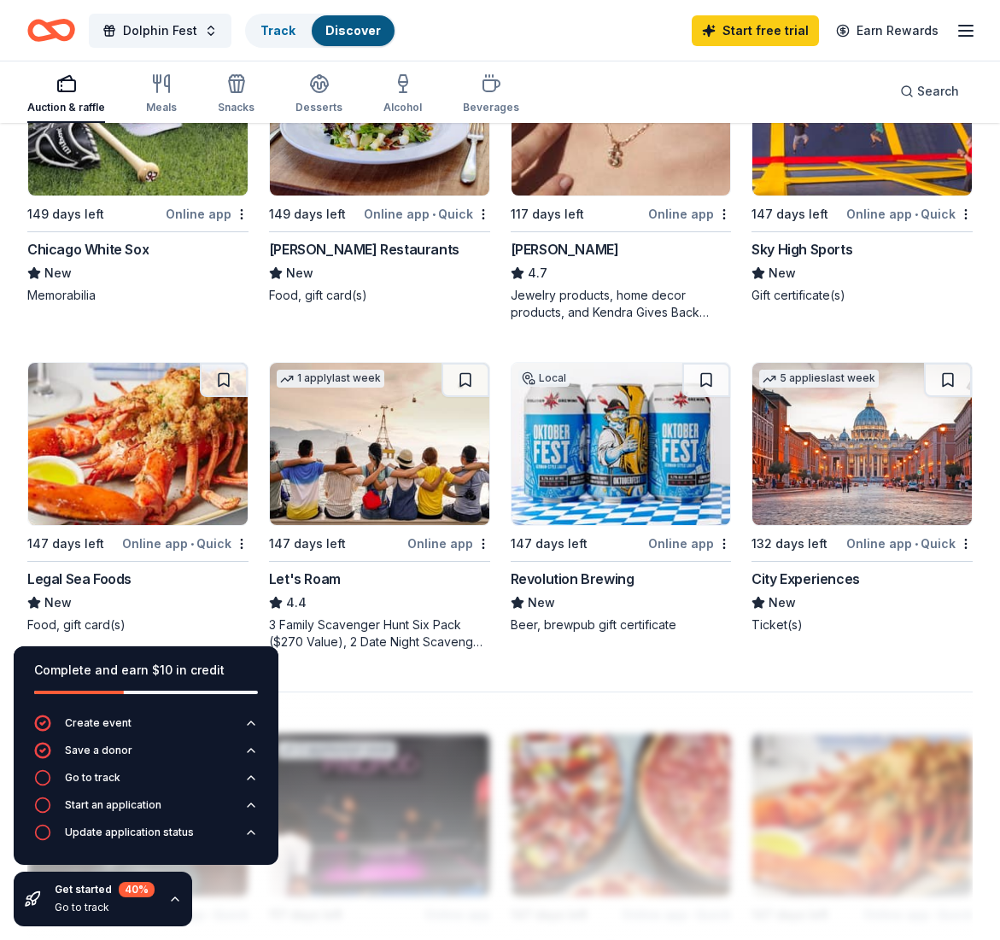
click at [677, 447] on img at bounding box center [621, 444] width 219 height 162
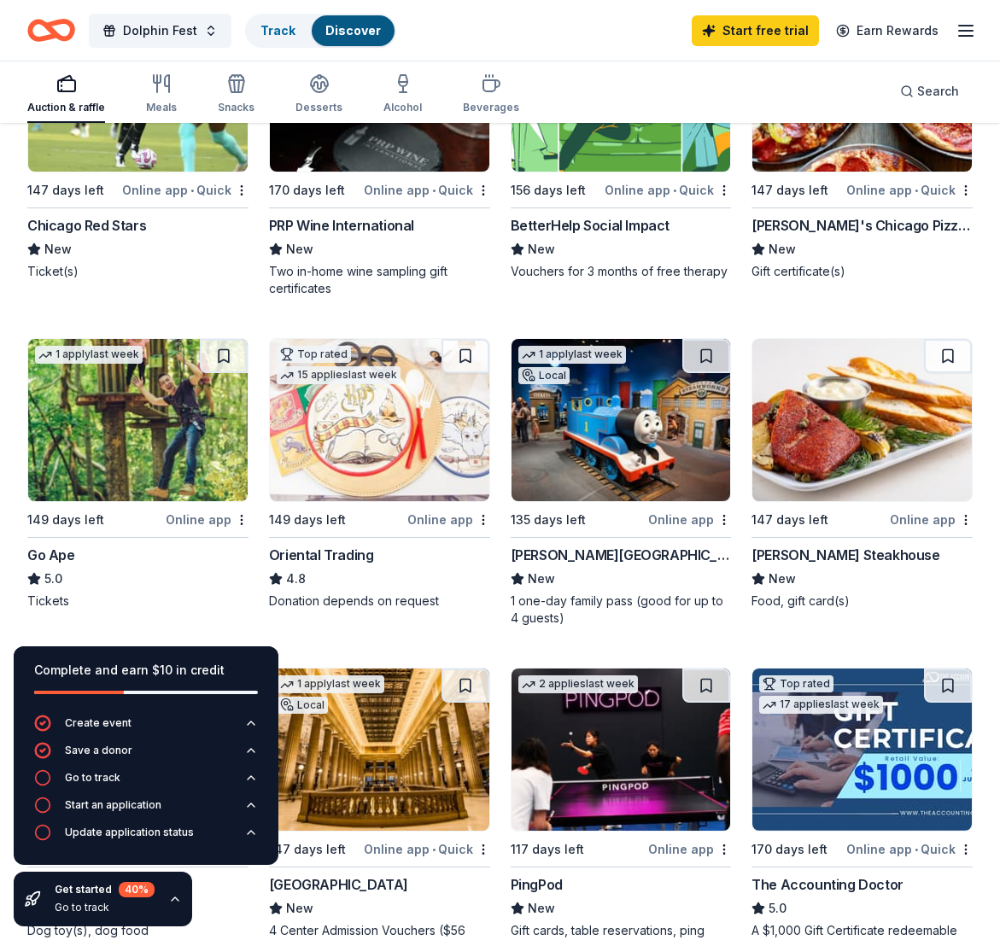
scroll to position [0, 0]
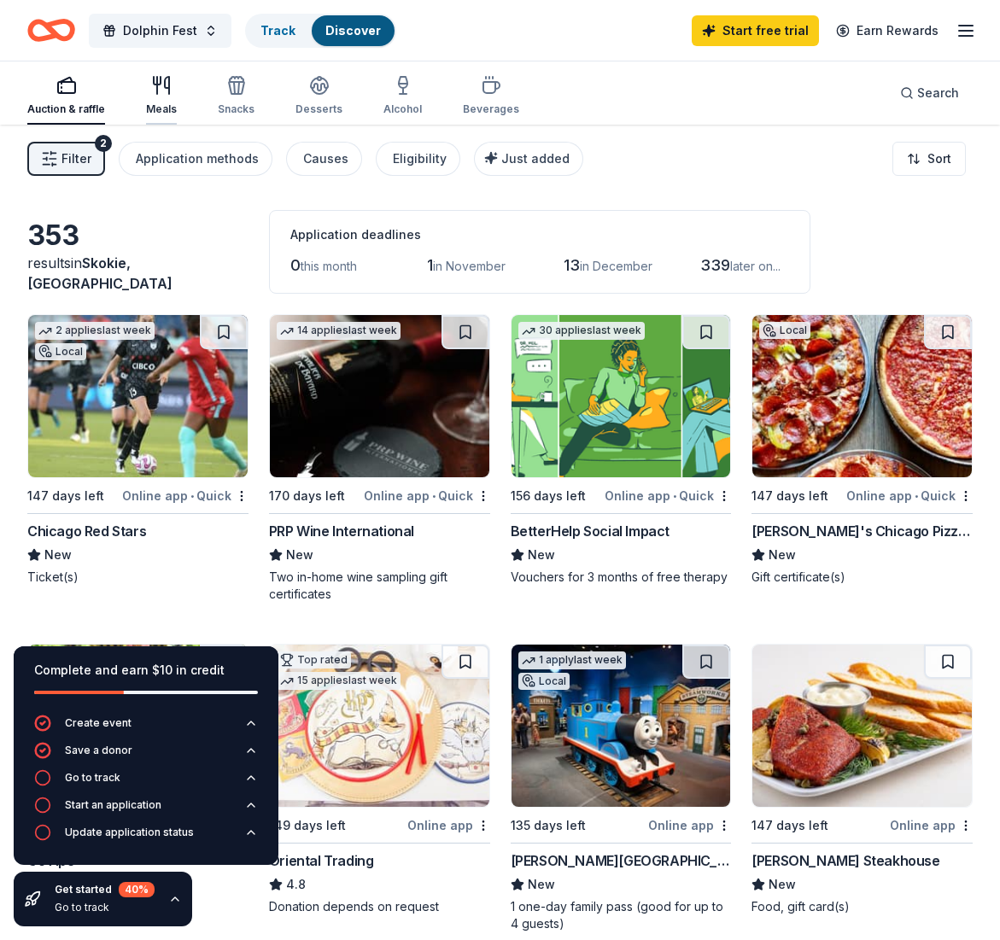
click at [169, 99] on div "Meals" at bounding box center [161, 95] width 31 height 41
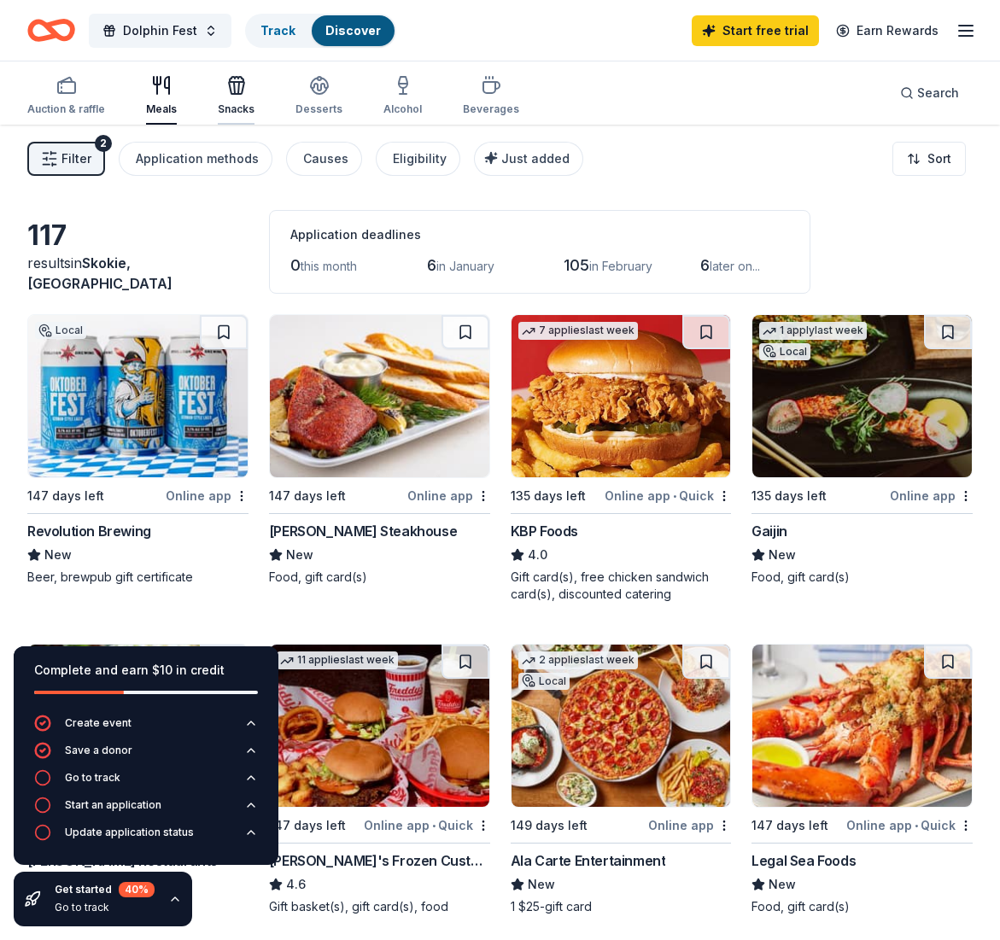
click at [242, 105] on div "Snacks" at bounding box center [236, 109] width 37 height 14
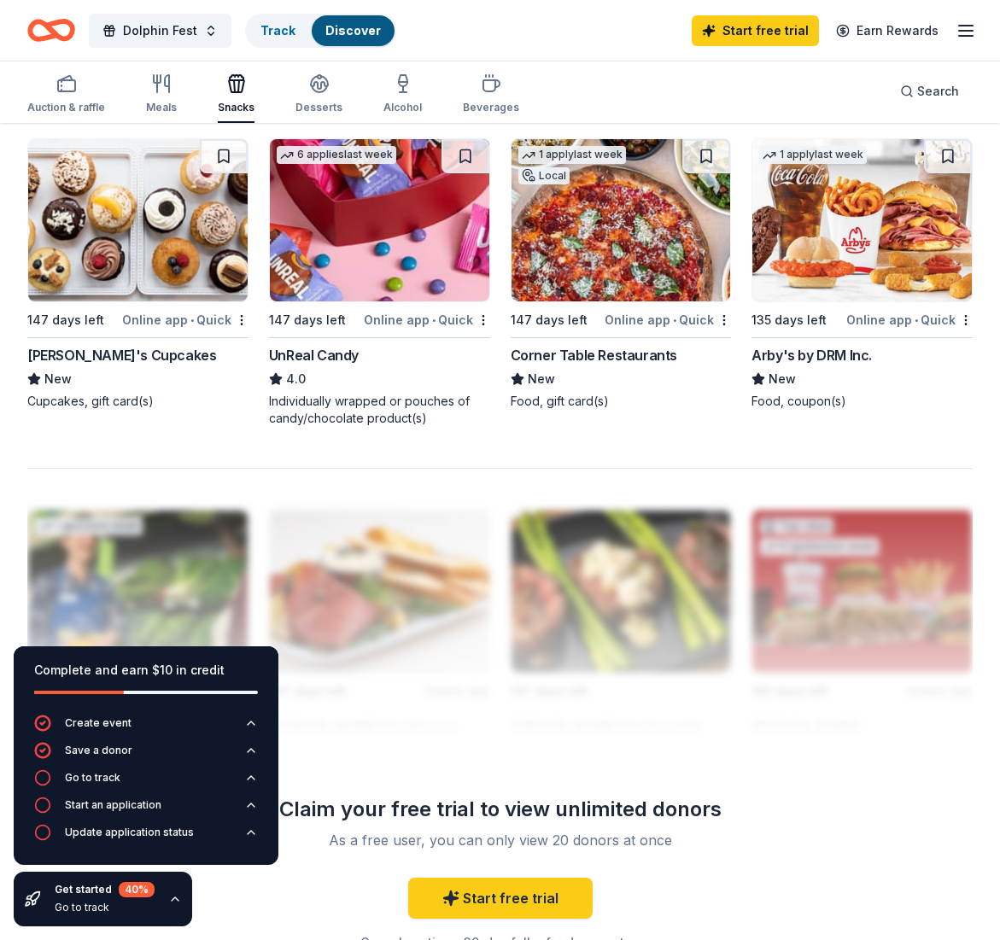
scroll to position [1459, 0]
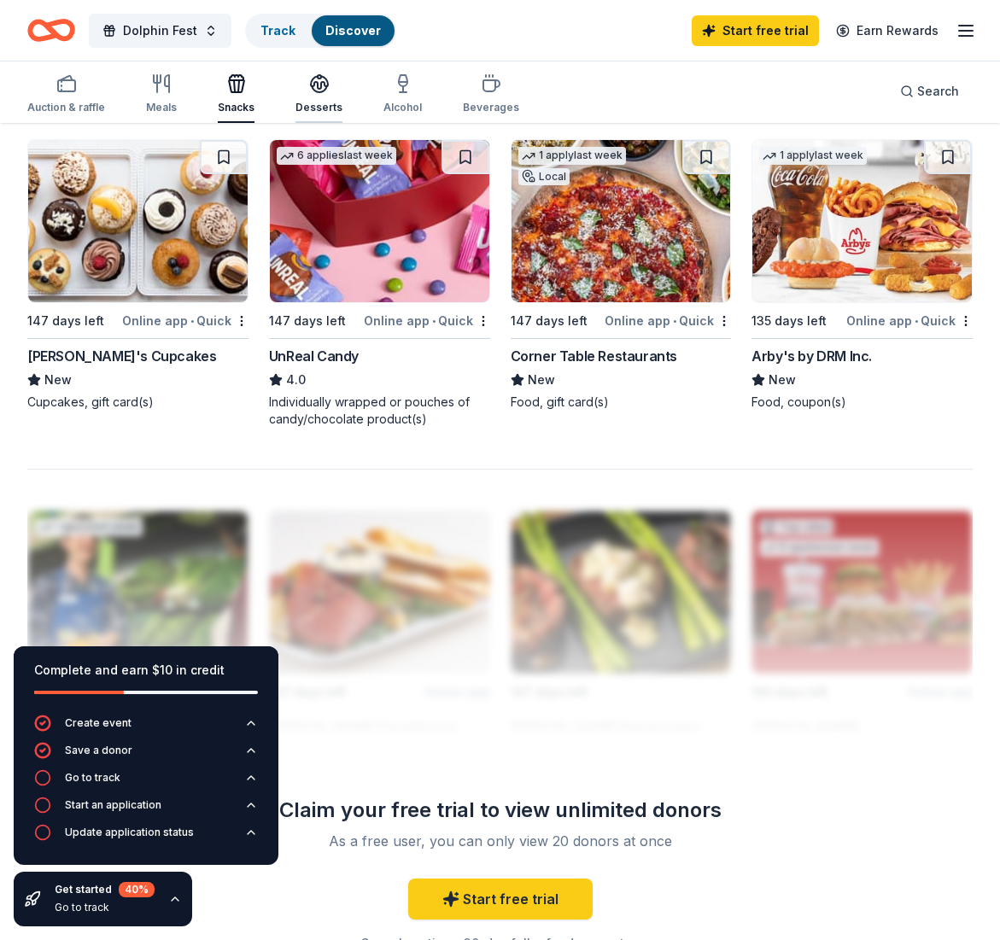
click at [325, 90] on icon "button" at bounding box center [319, 83] width 20 height 20
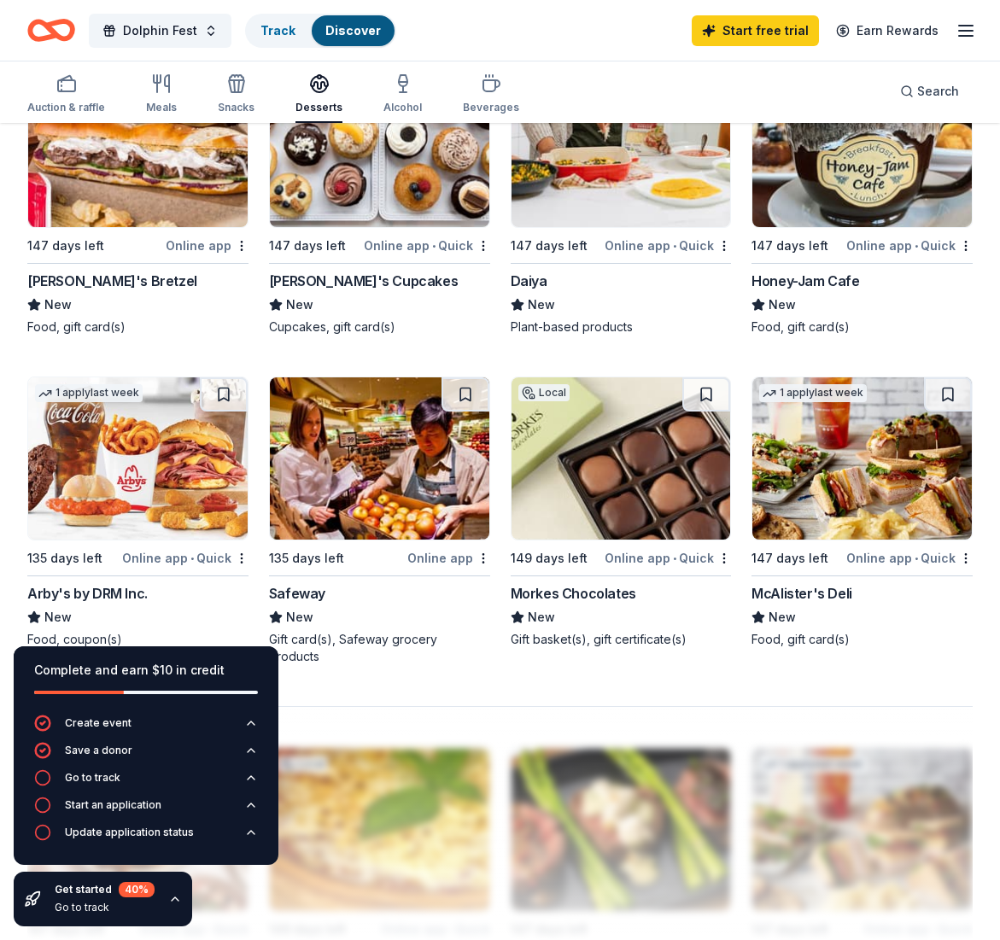
scroll to position [1377, 0]
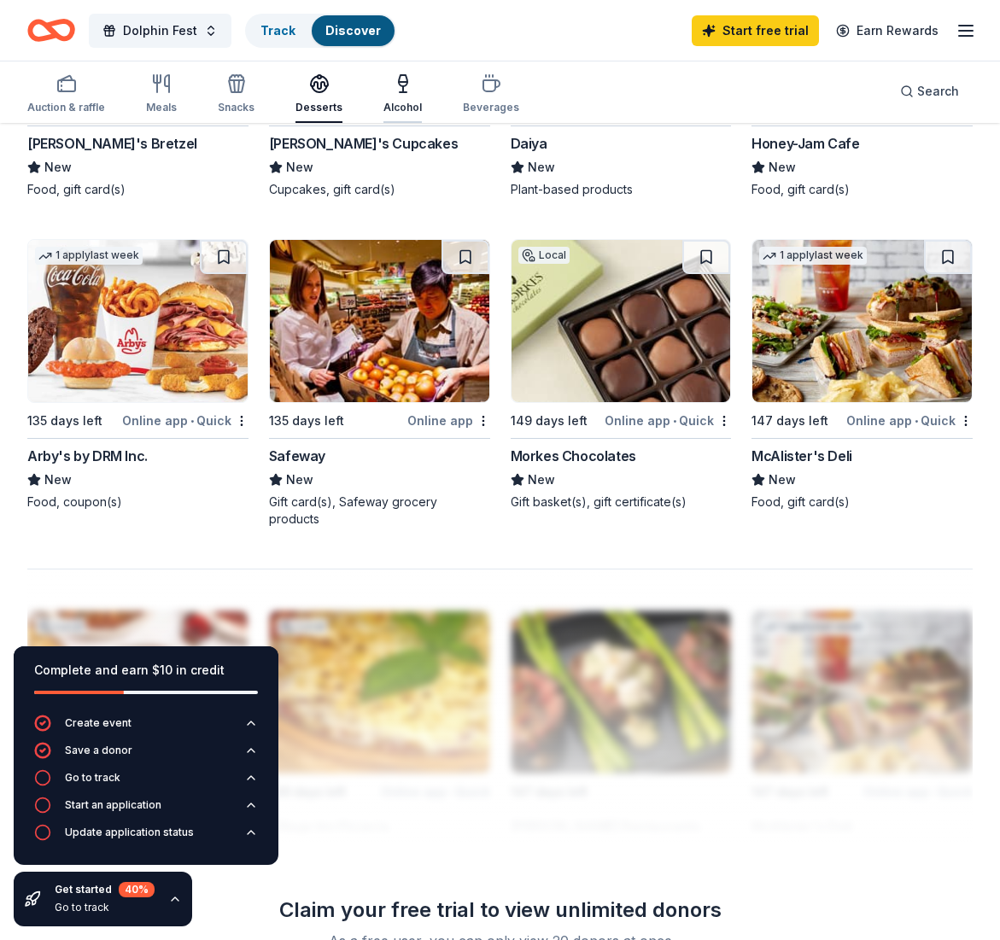
click at [409, 88] on div "button" at bounding box center [402, 83] width 38 height 20
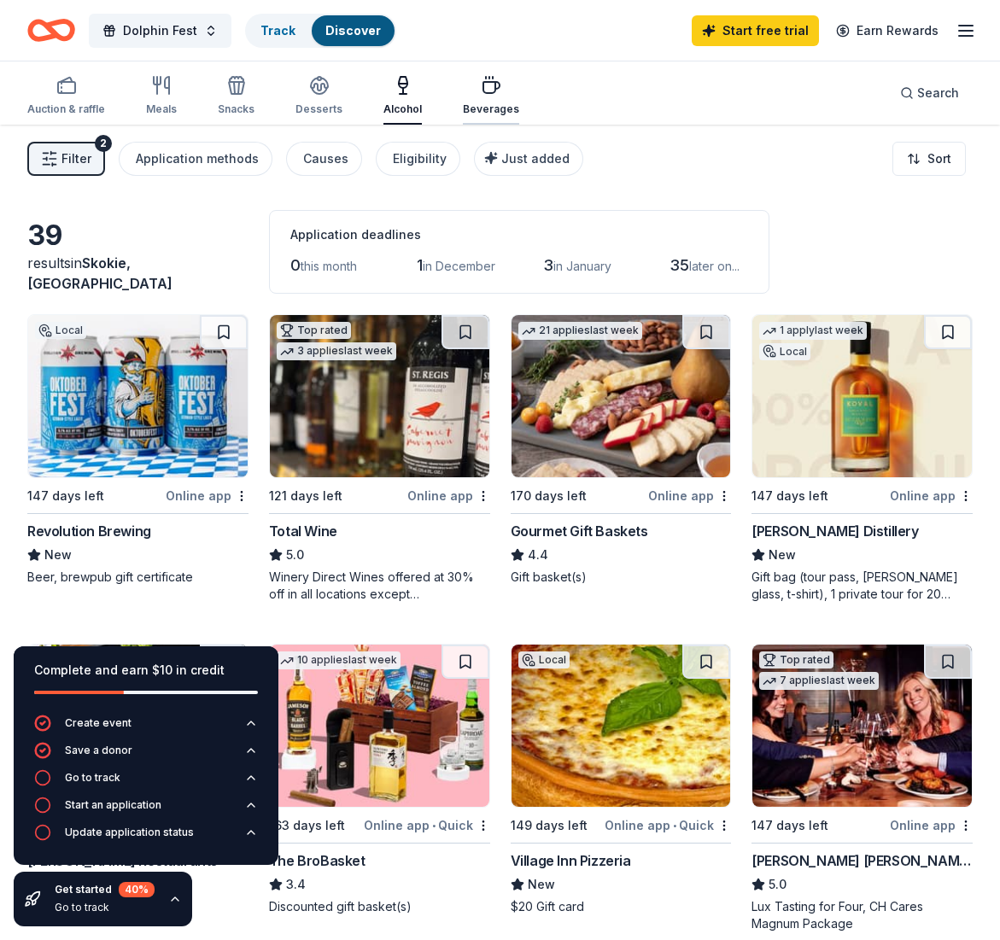
click at [472, 116] on button "Beverages" at bounding box center [491, 96] width 56 height 56
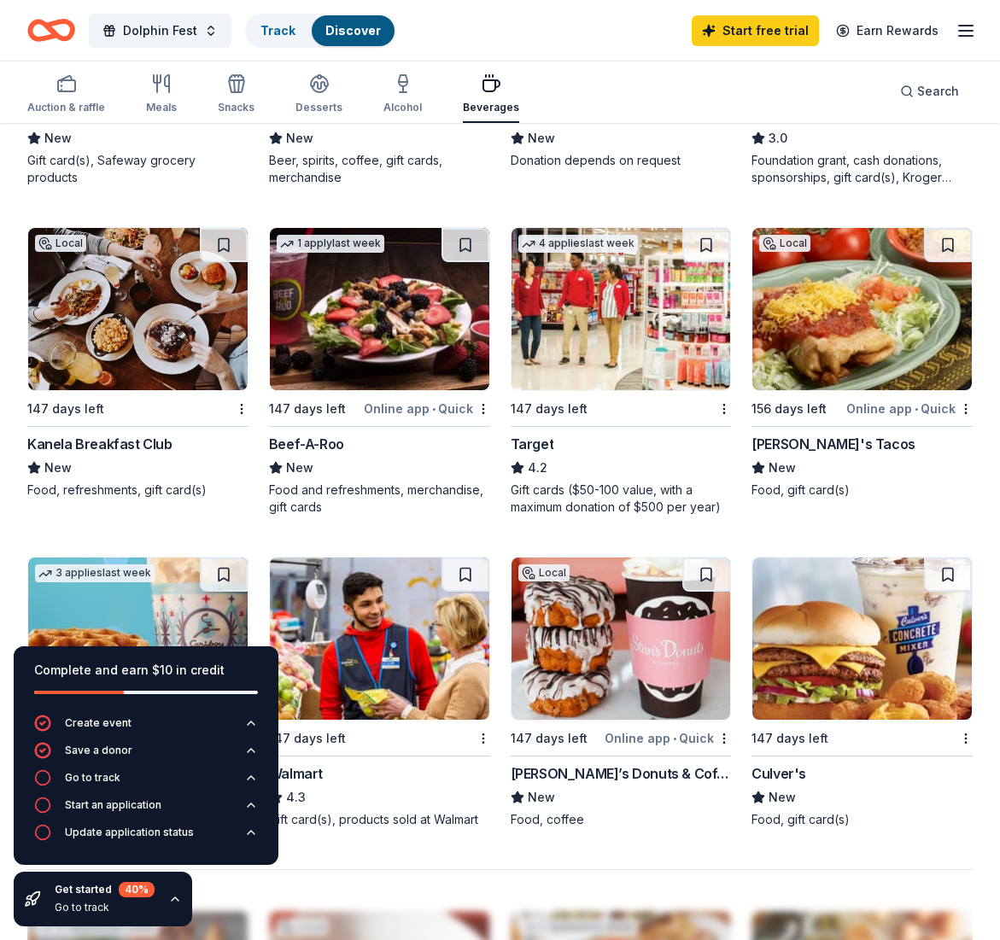
scroll to position [1032, 0]
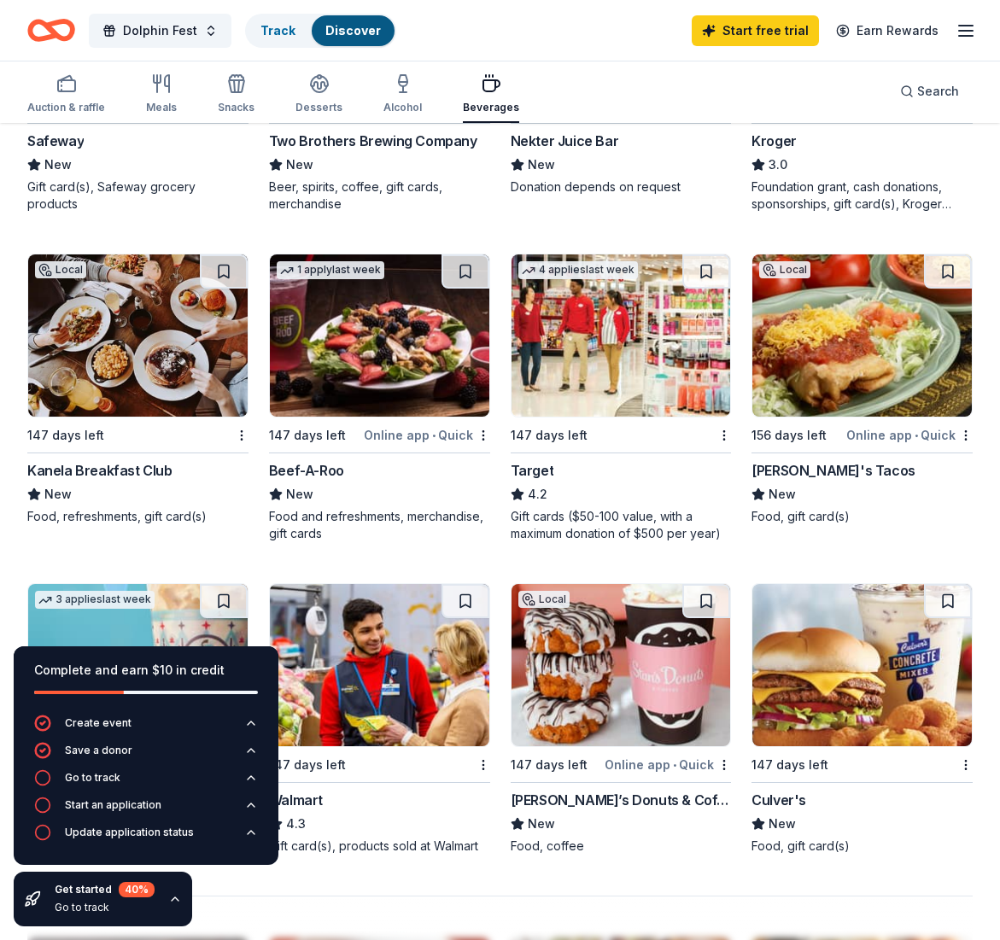
click at [629, 282] on img at bounding box center [621, 335] width 219 height 162
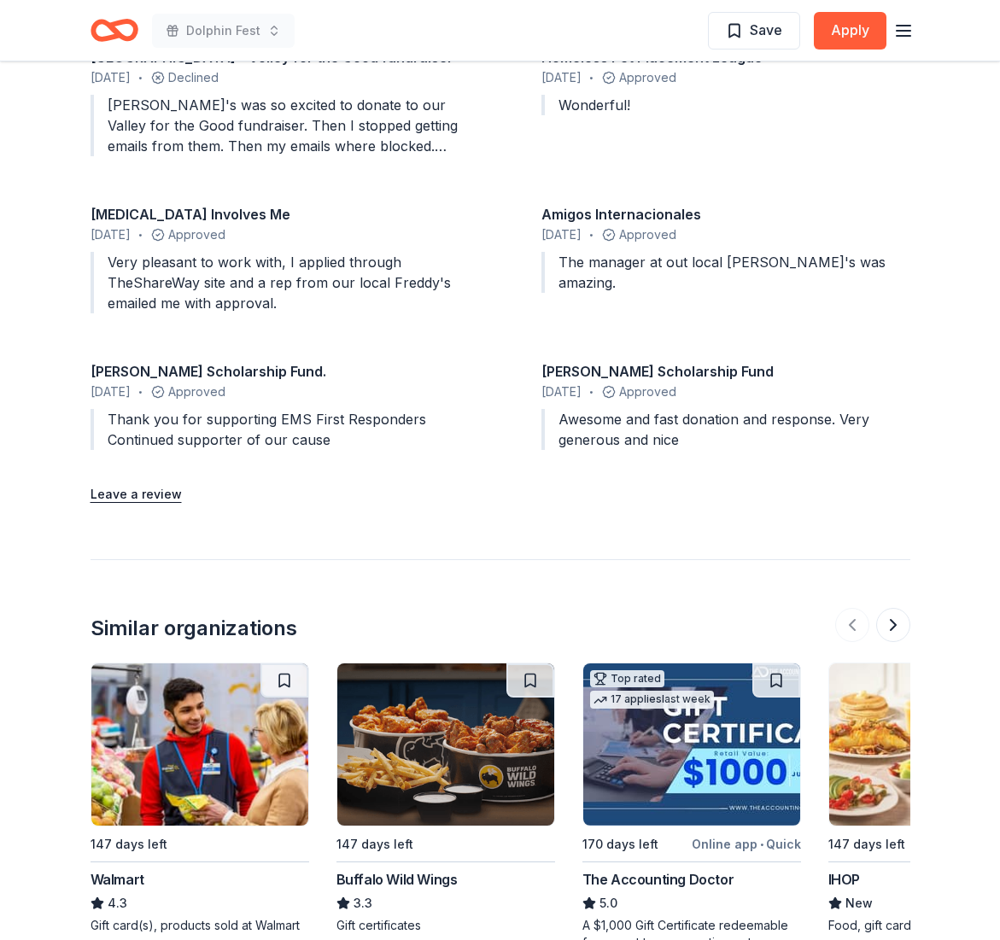
scroll to position [1855, 0]
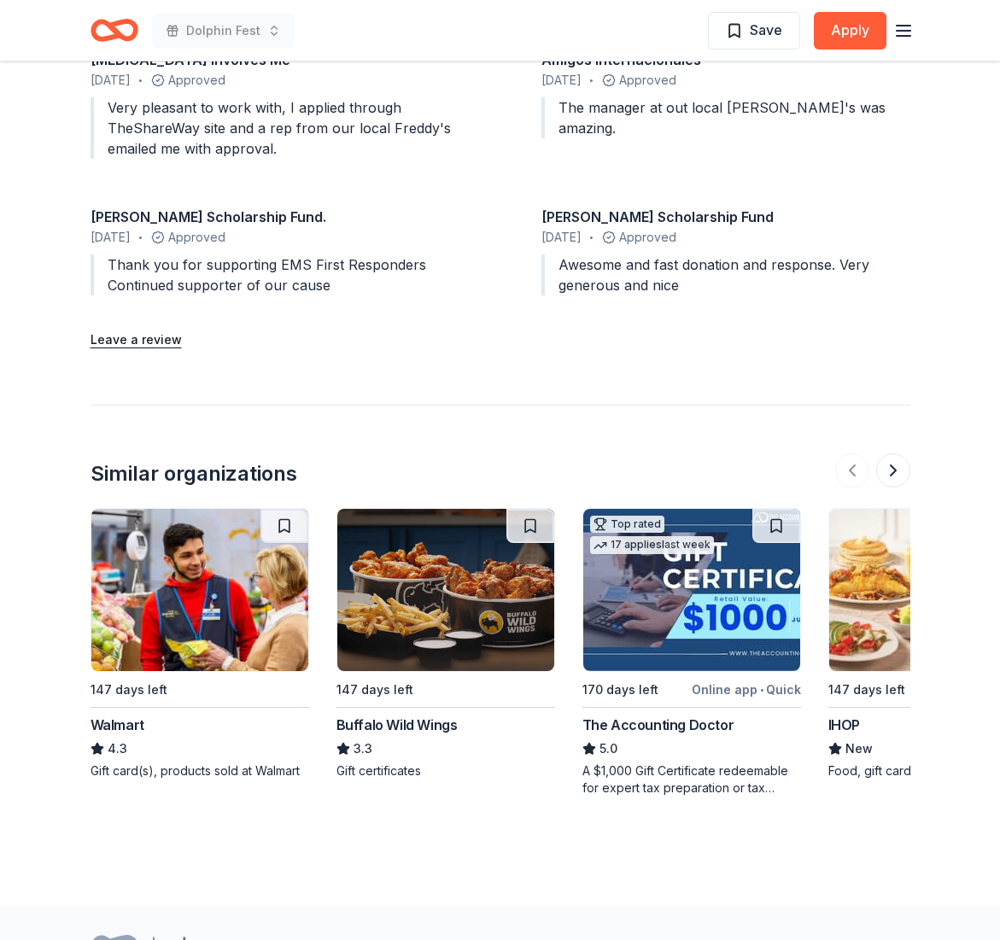
click at [446, 548] on img at bounding box center [445, 590] width 217 height 162
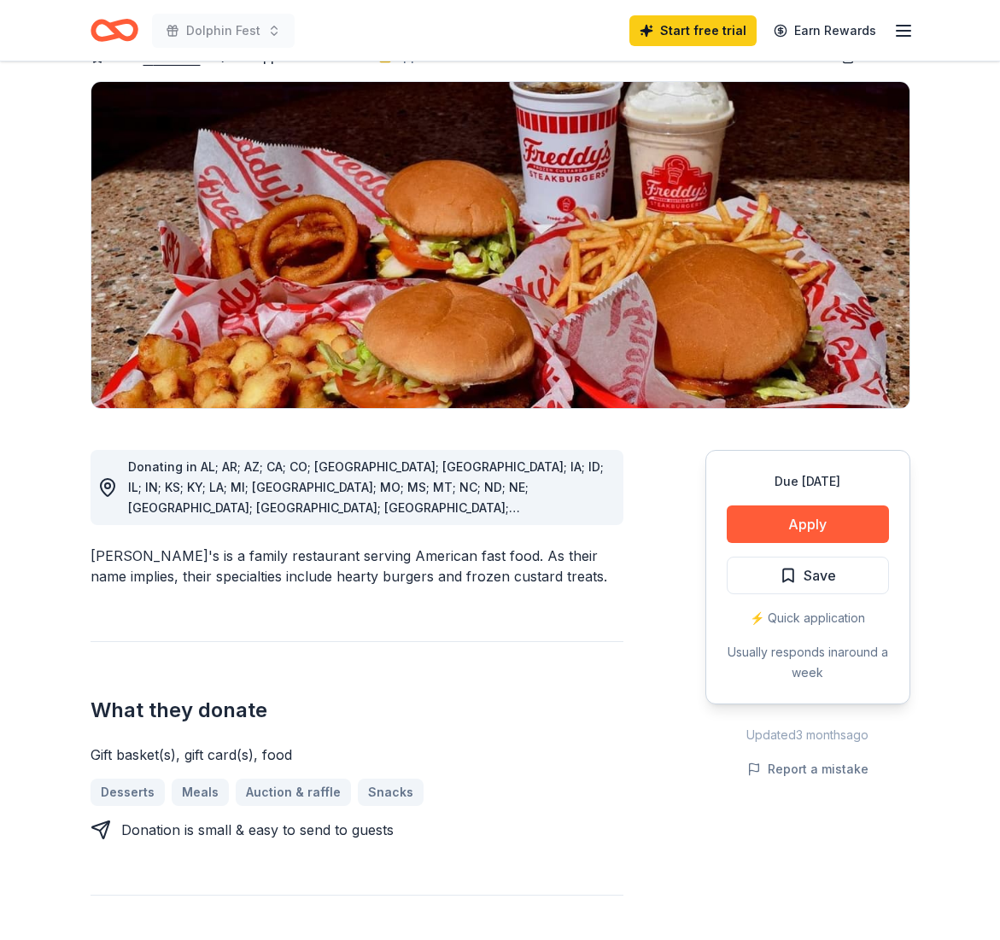
scroll to position [0, 0]
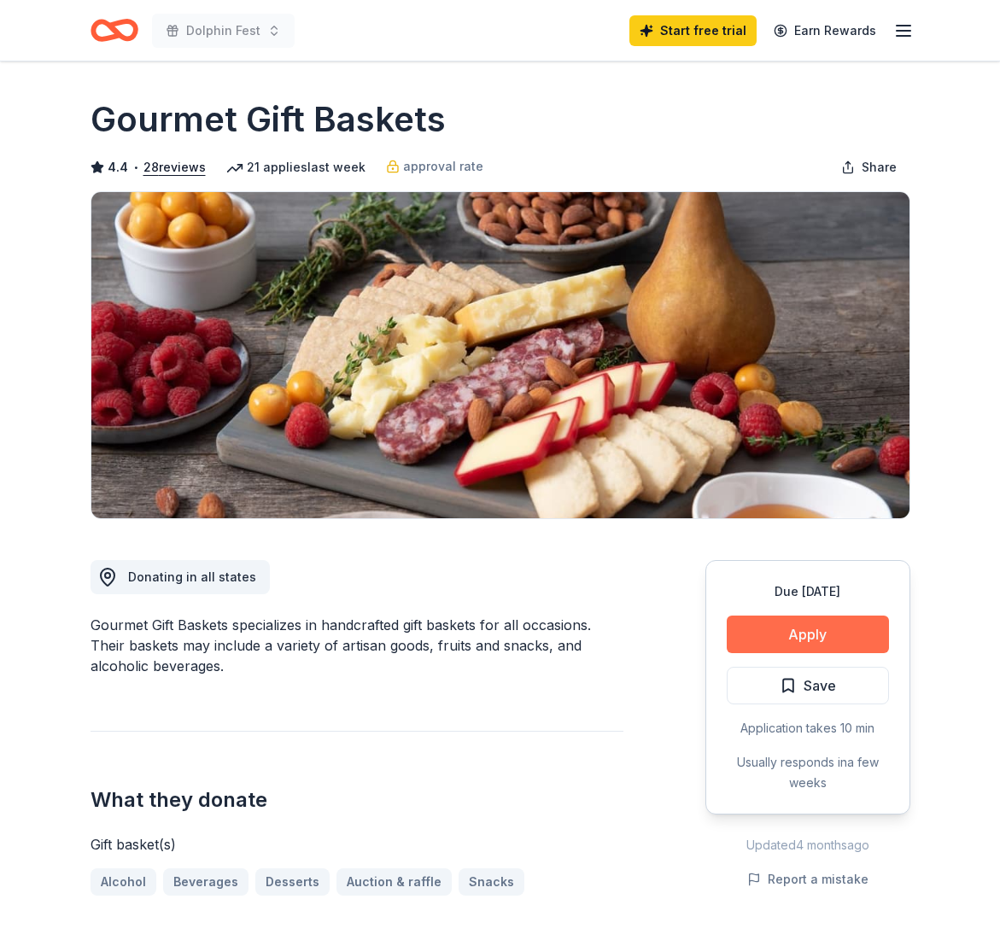
click at [826, 652] on button "Apply" at bounding box center [808, 635] width 162 height 38
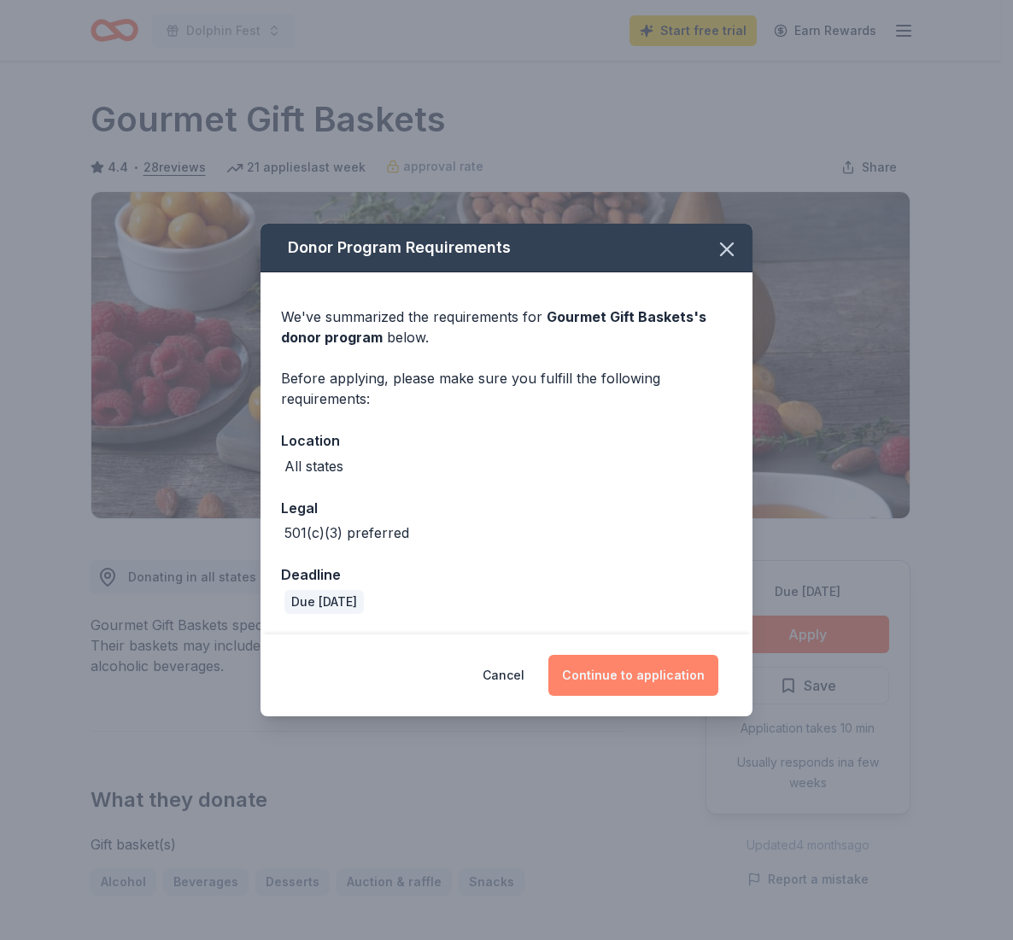
click at [685, 675] on button "Continue to application" at bounding box center [633, 675] width 170 height 41
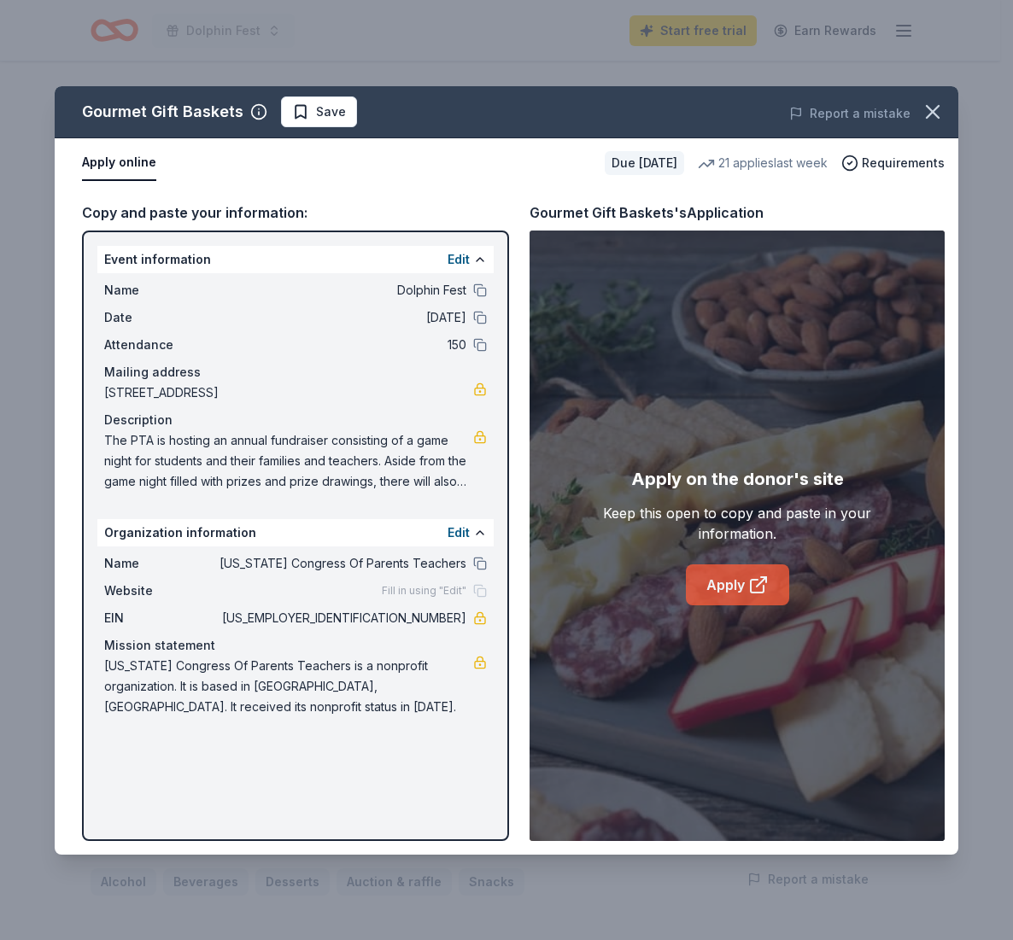
click at [714, 594] on link "Apply" at bounding box center [737, 584] width 103 height 41
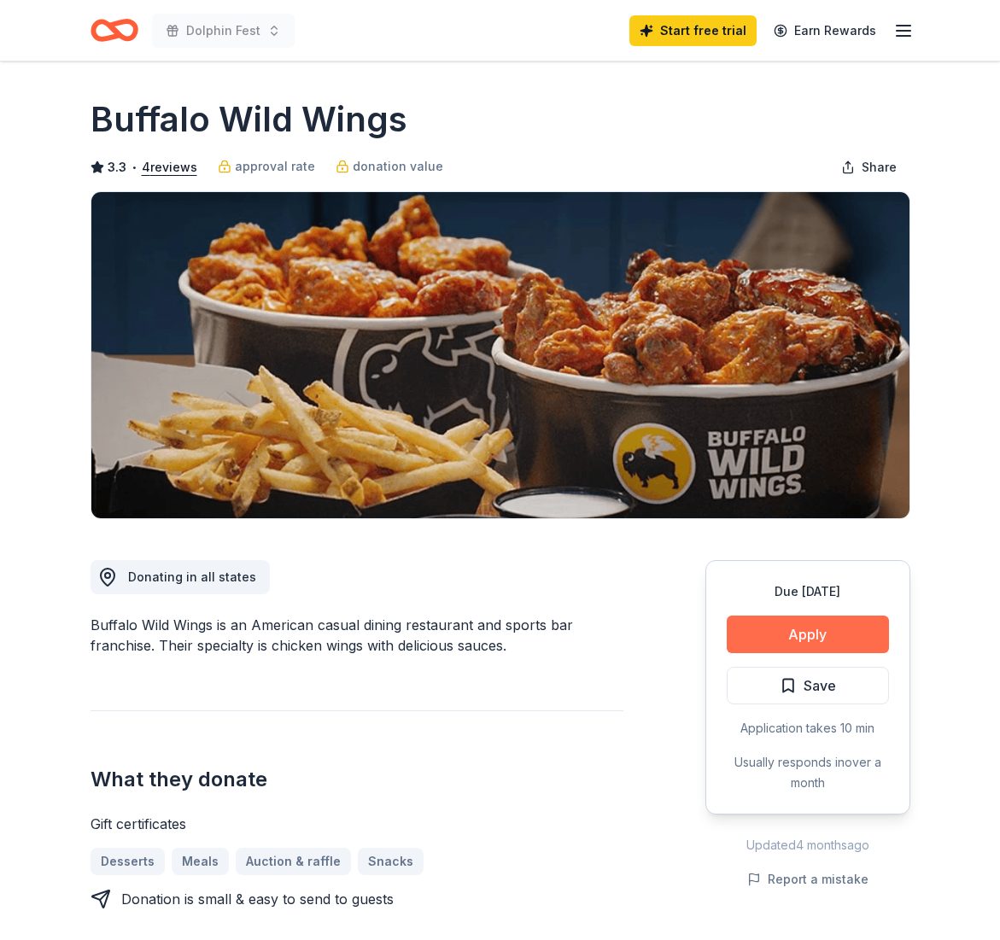
click at [824, 636] on button "Apply" at bounding box center [808, 635] width 162 height 38
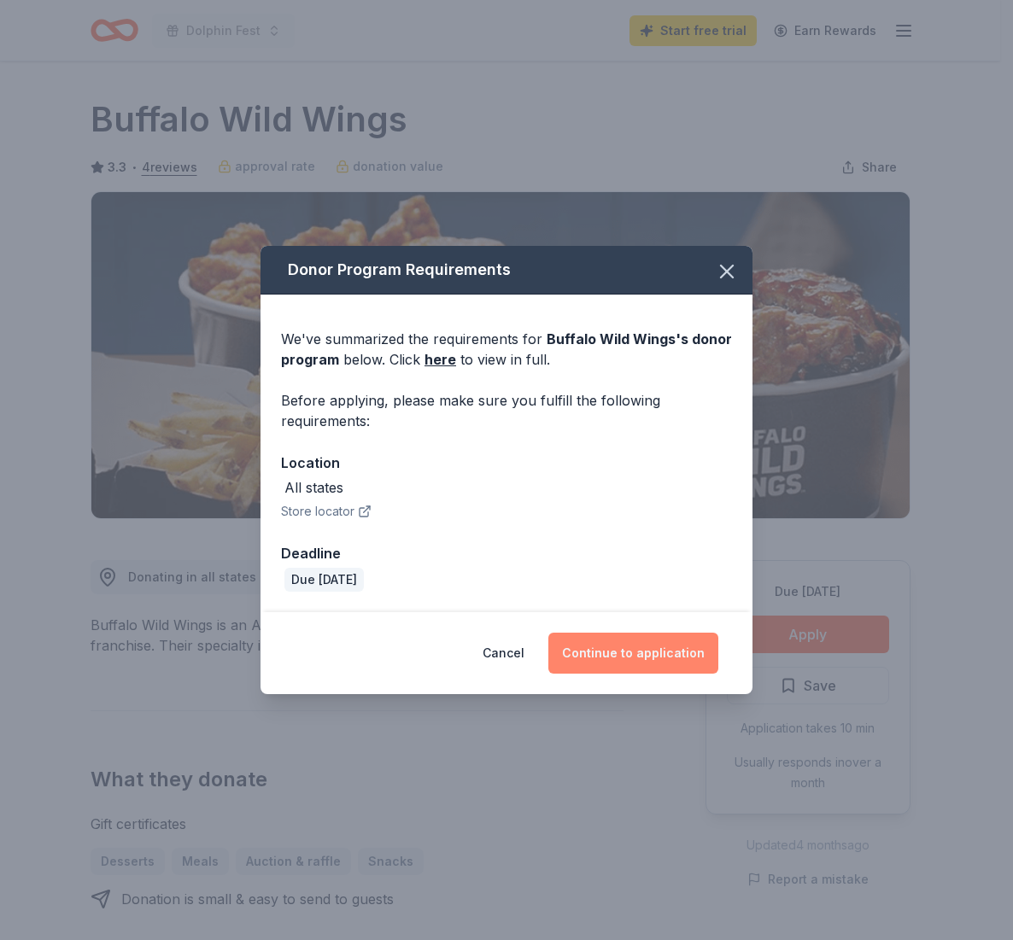
click at [676, 654] on button "Continue to application" at bounding box center [633, 653] width 170 height 41
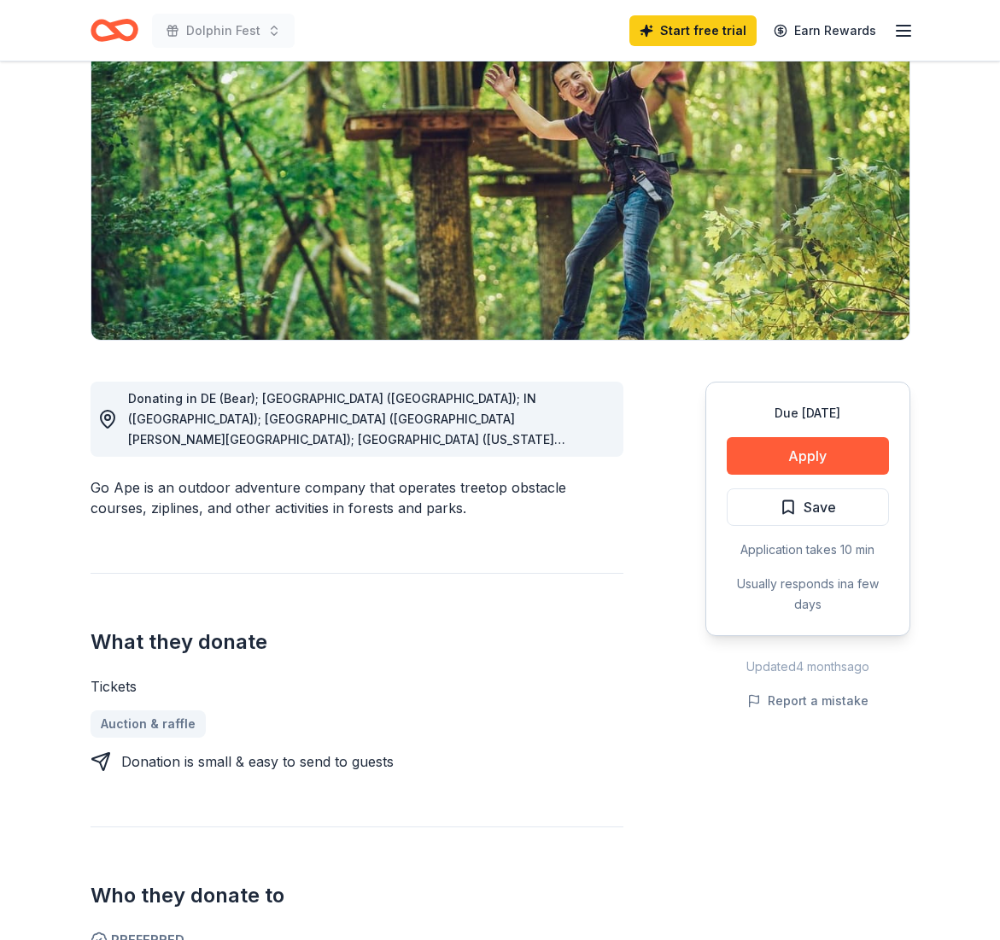
scroll to position [206, 0]
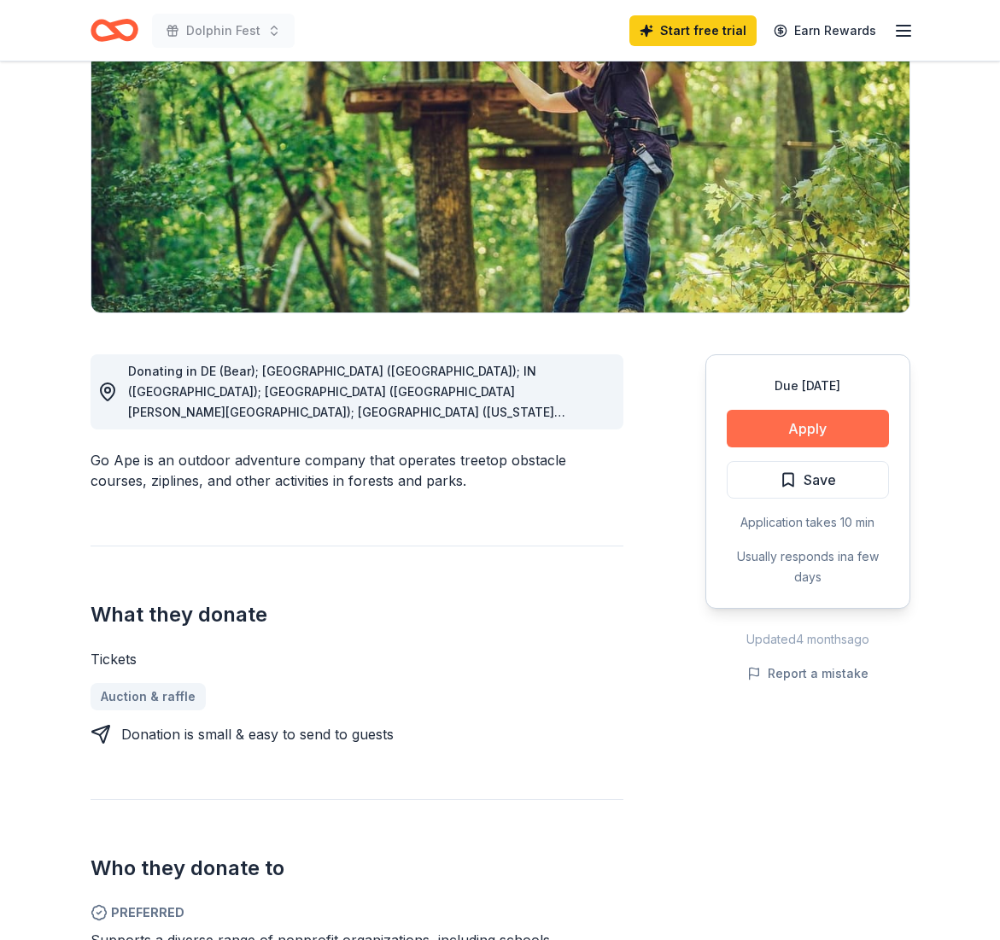
click at [862, 415] on button "Apply" at bounding box center [808, 429] width 162 height 38
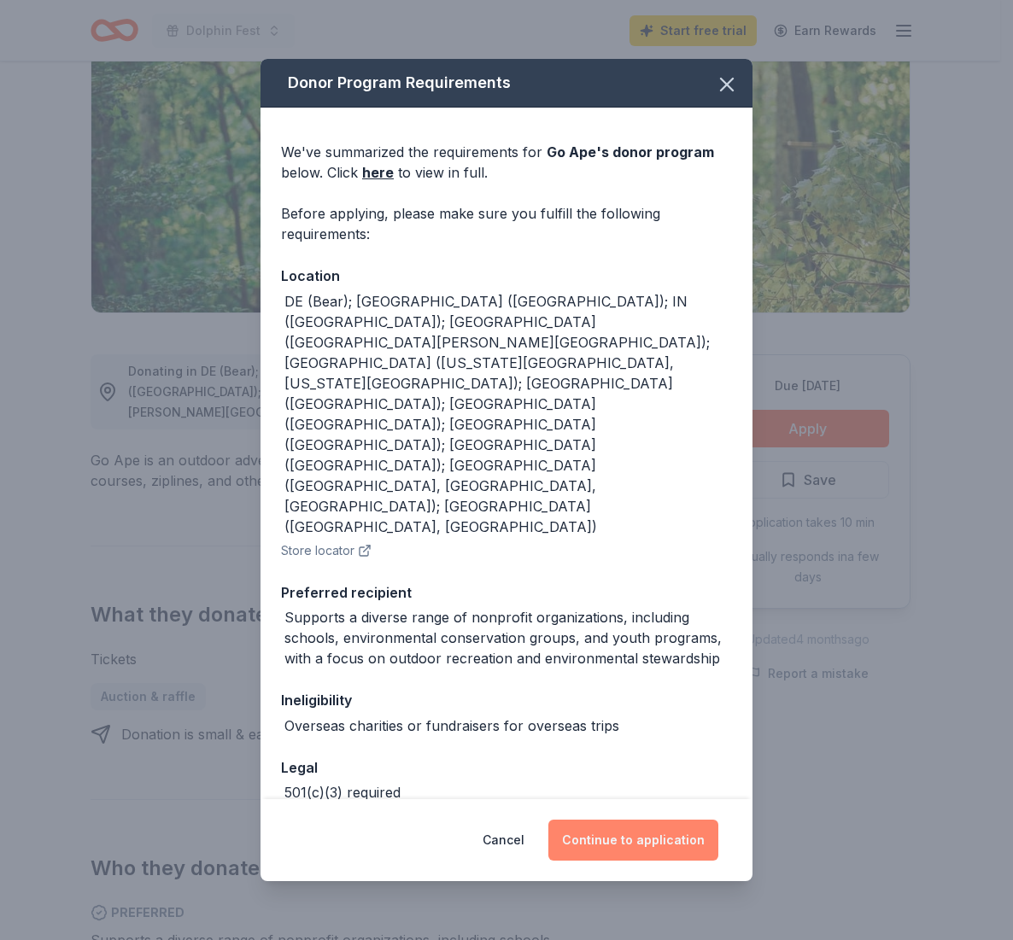
click at [640, 820] on button "Continue to application" at bounding box center [633, 840] width 170 height 41
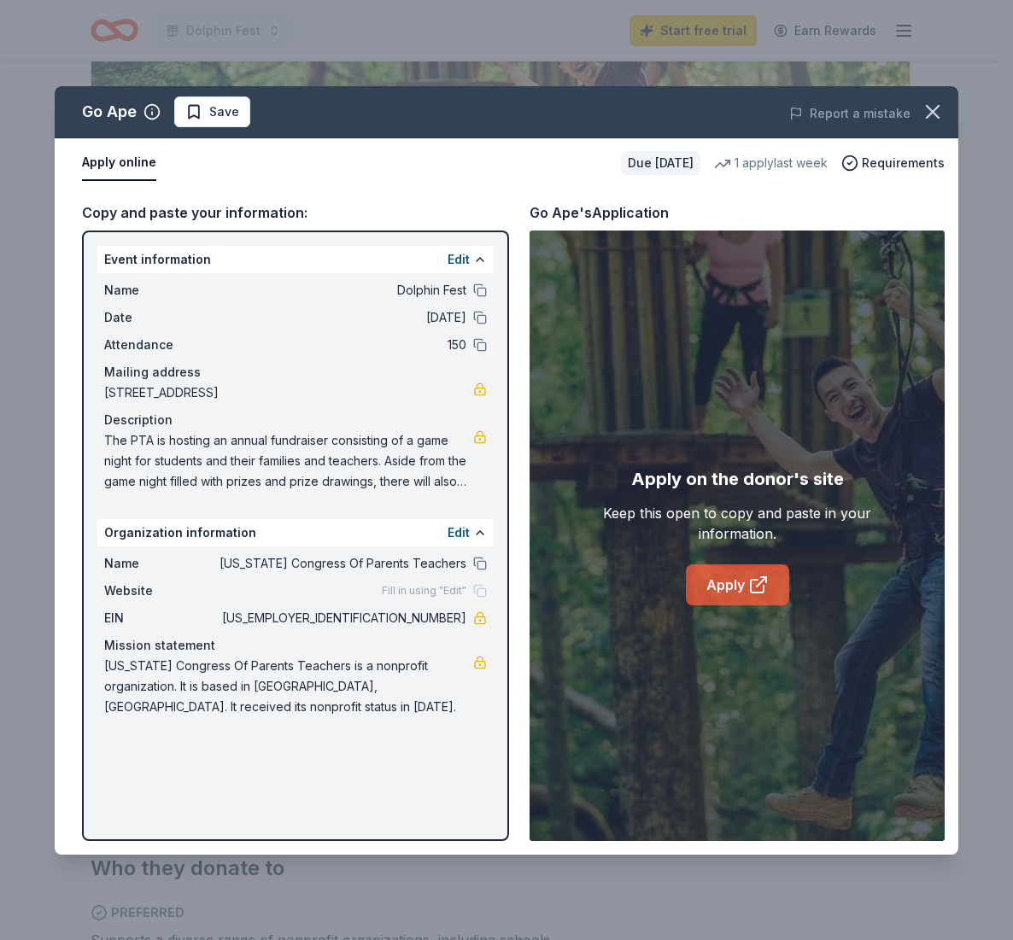
click at [731, 589] on link "Apply" at bounding box center [737, 584] width 103 height 41
click at [103, 161] on button "Apply online" at bounding box center [119, 163] width 74 height 36
click at [91, 166] on button "Apply online" at bounding box center [119, 163] width 74 height 36
click at [746, 570] on link "Apply" at bounding box center [737, 584] width 103 height 41
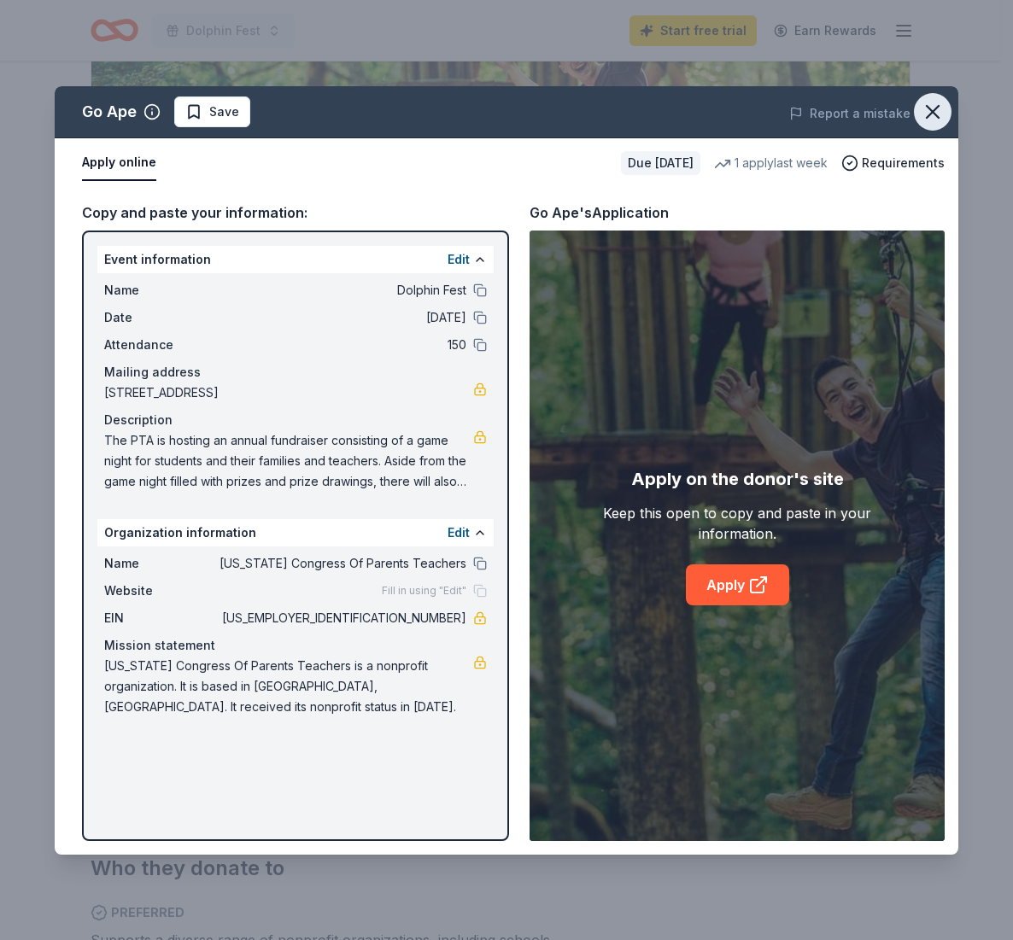
click at [938, 108] on icon "button" at bounding box center [933, 112] width 24 height 24
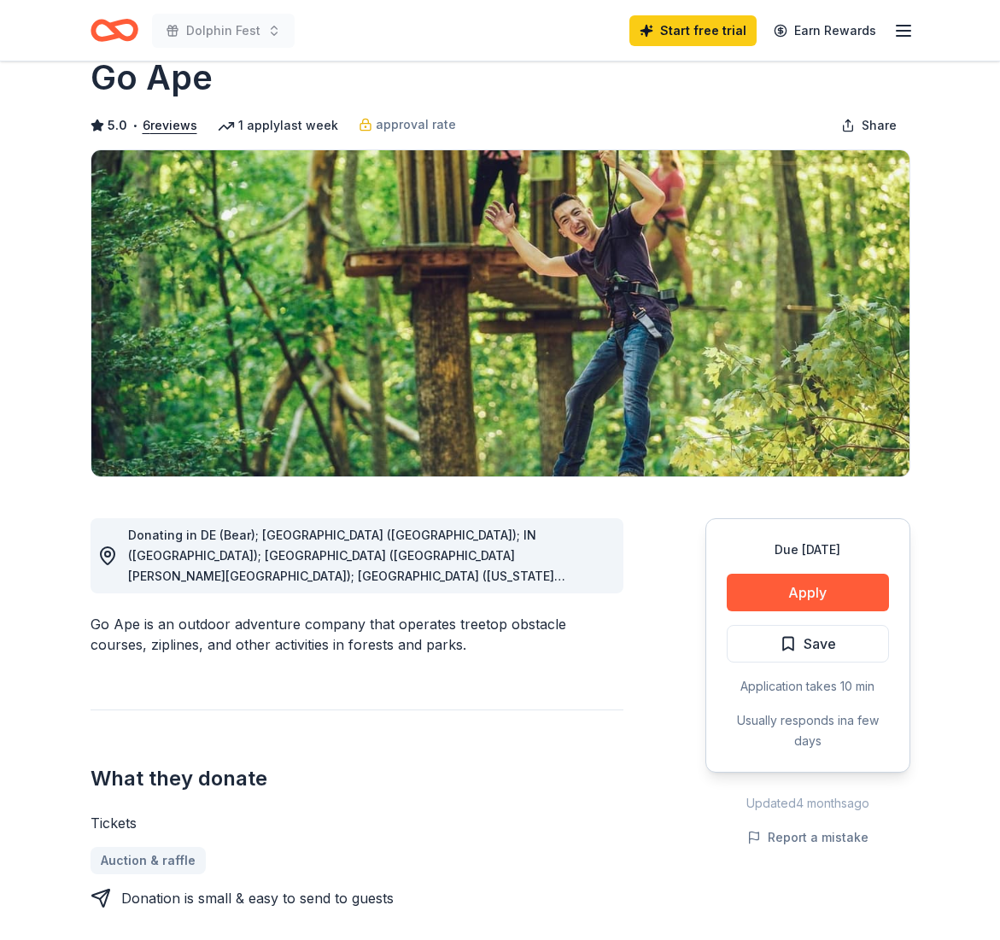
scroll to position [0, 0]
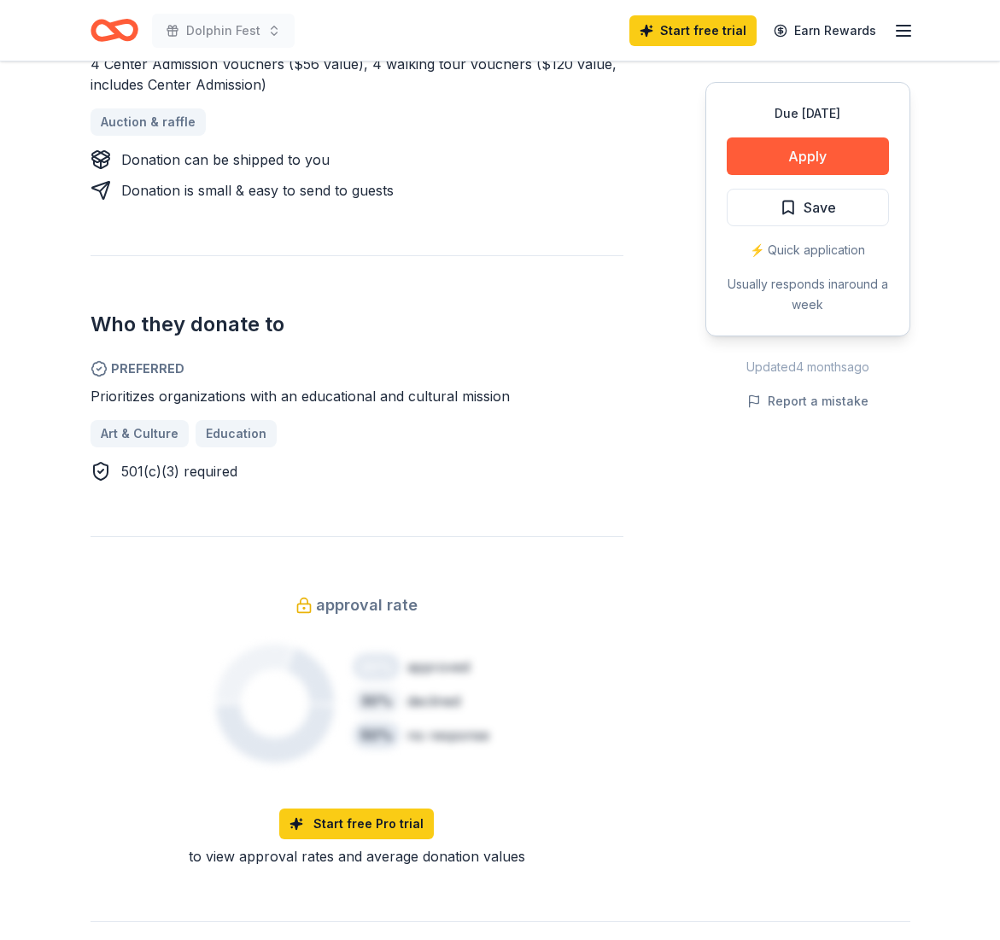
scroll to position [800, 0]
click at [789, 164] on button "Apply" at bounding box center [808, 156] width 162 height 38
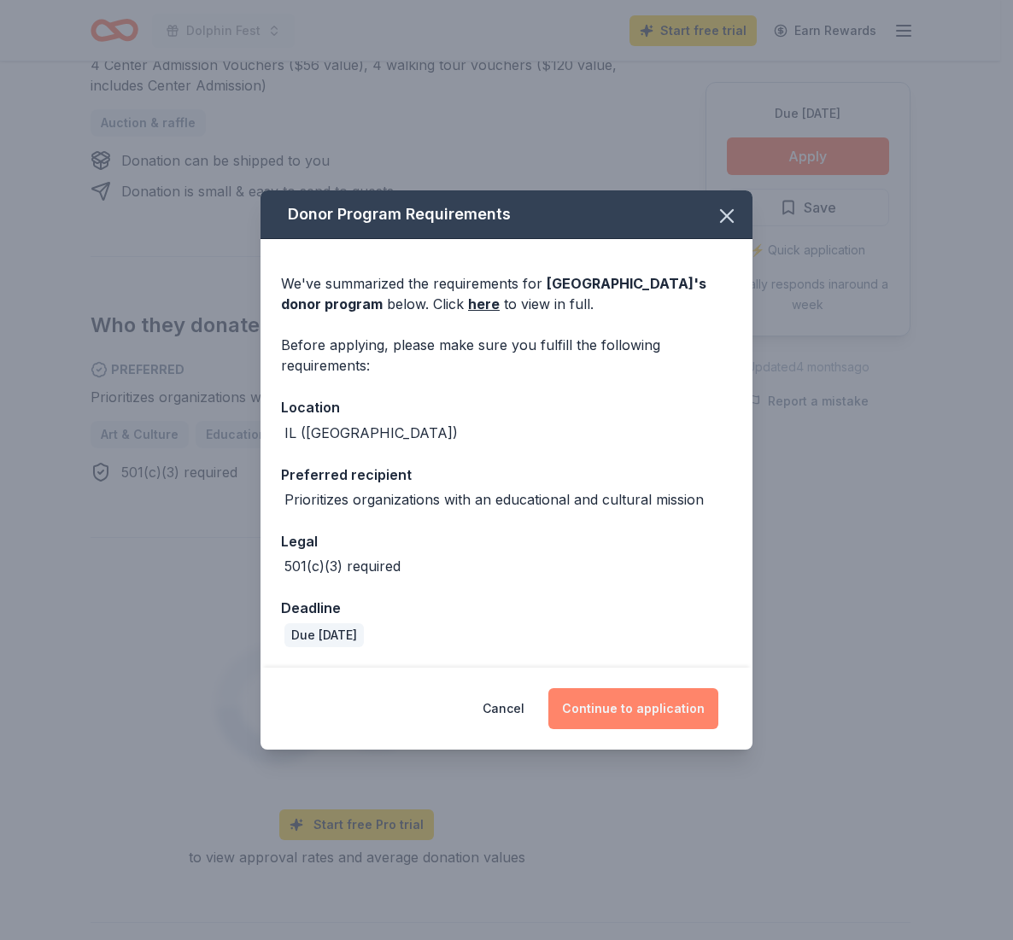
click at [612, 716] on button "Continue to application" at bounding box center [633, 708] width 170 height 41
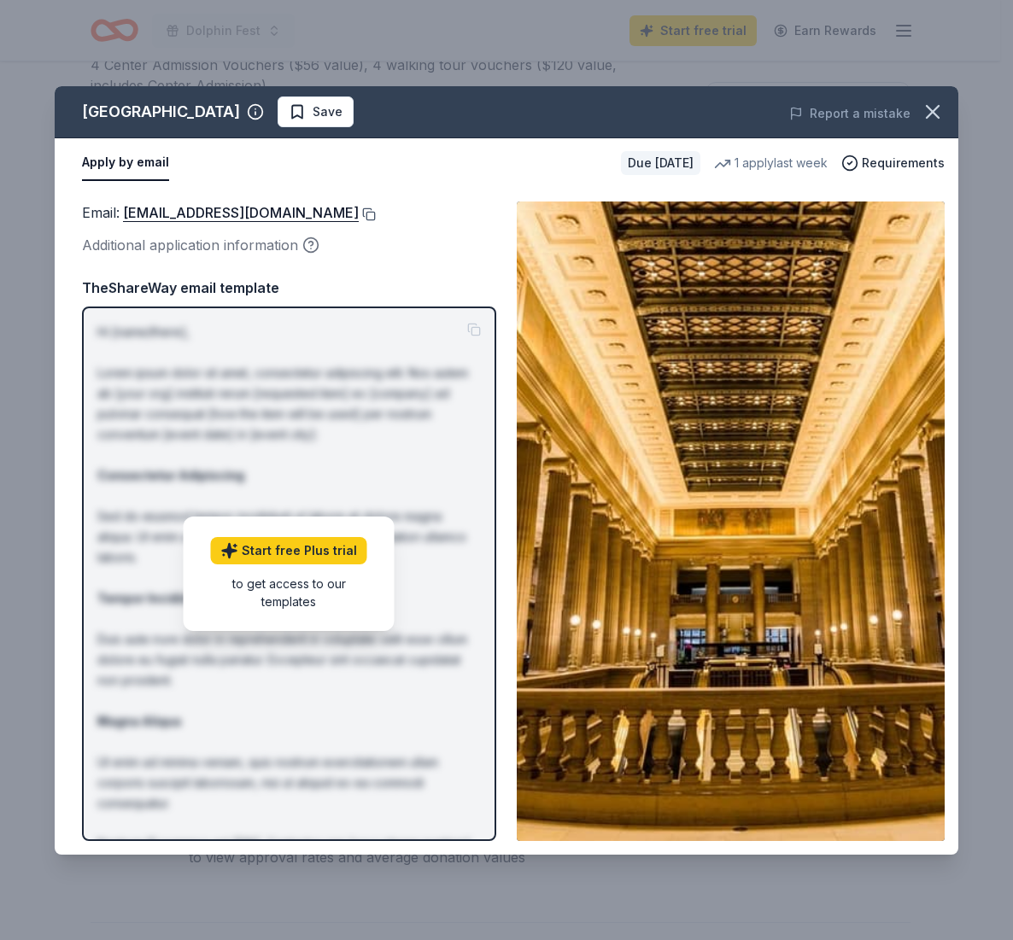
click at [368, 216] on button at bounding box center [367, 215] width 17 height 14
click at [939, 119] on icon "button" at bounding box center [933, 112] width 24 height 24
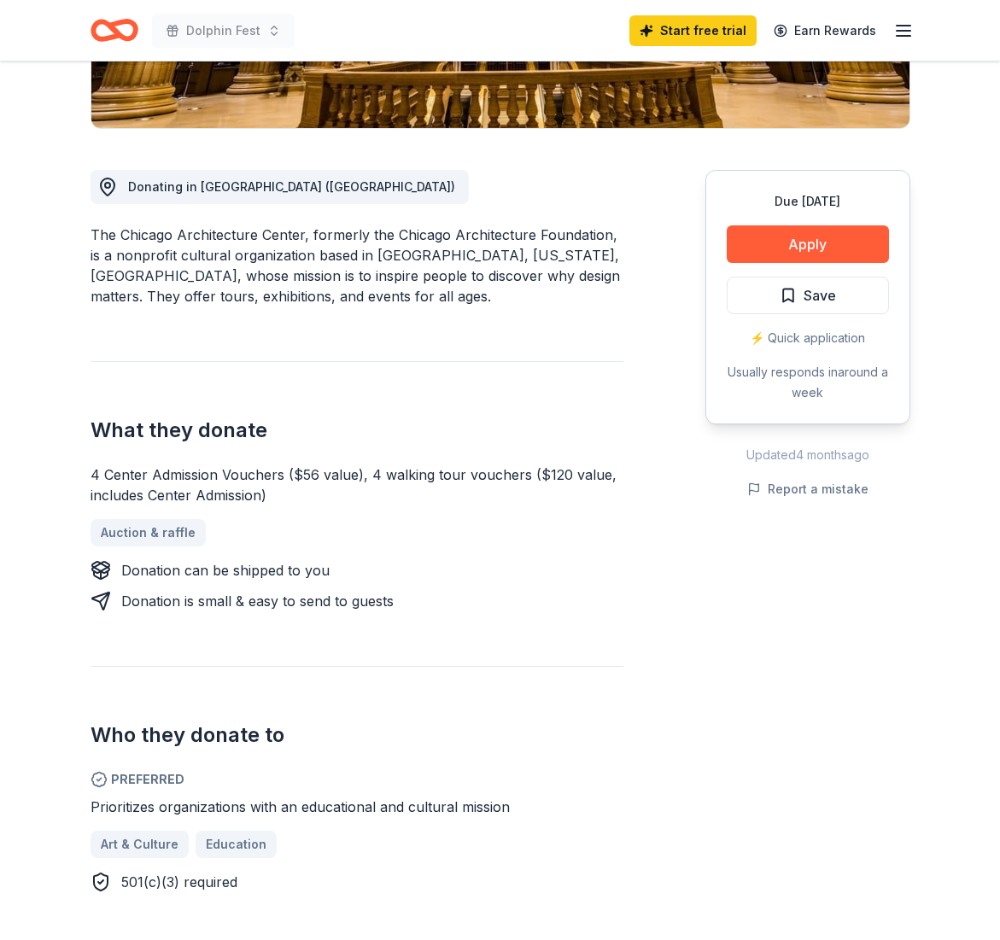
scroll to position [0, 0]
